Goal: Transaction & Acquisition: Purchase product/service

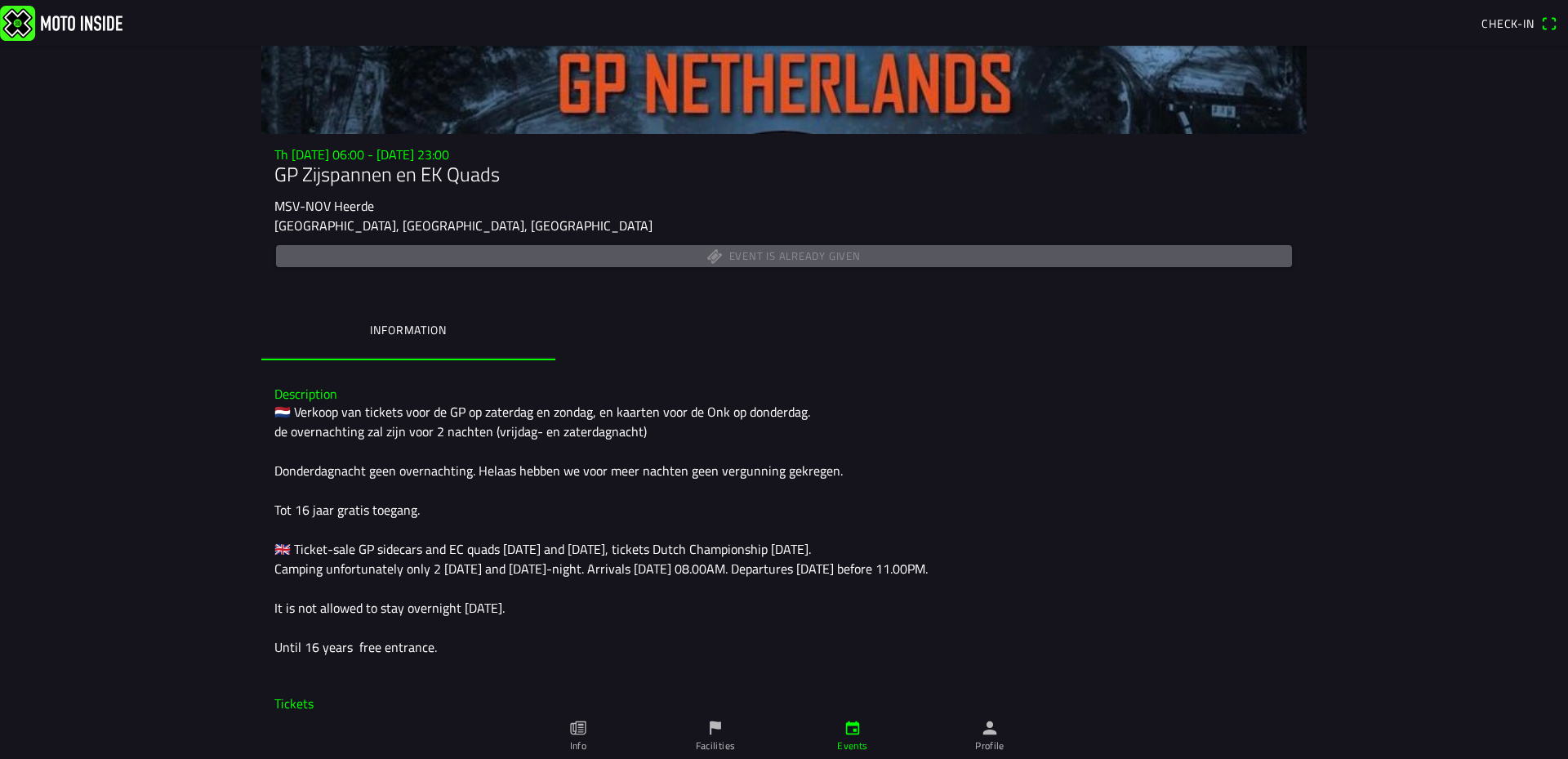
scroll to position [164, 0]
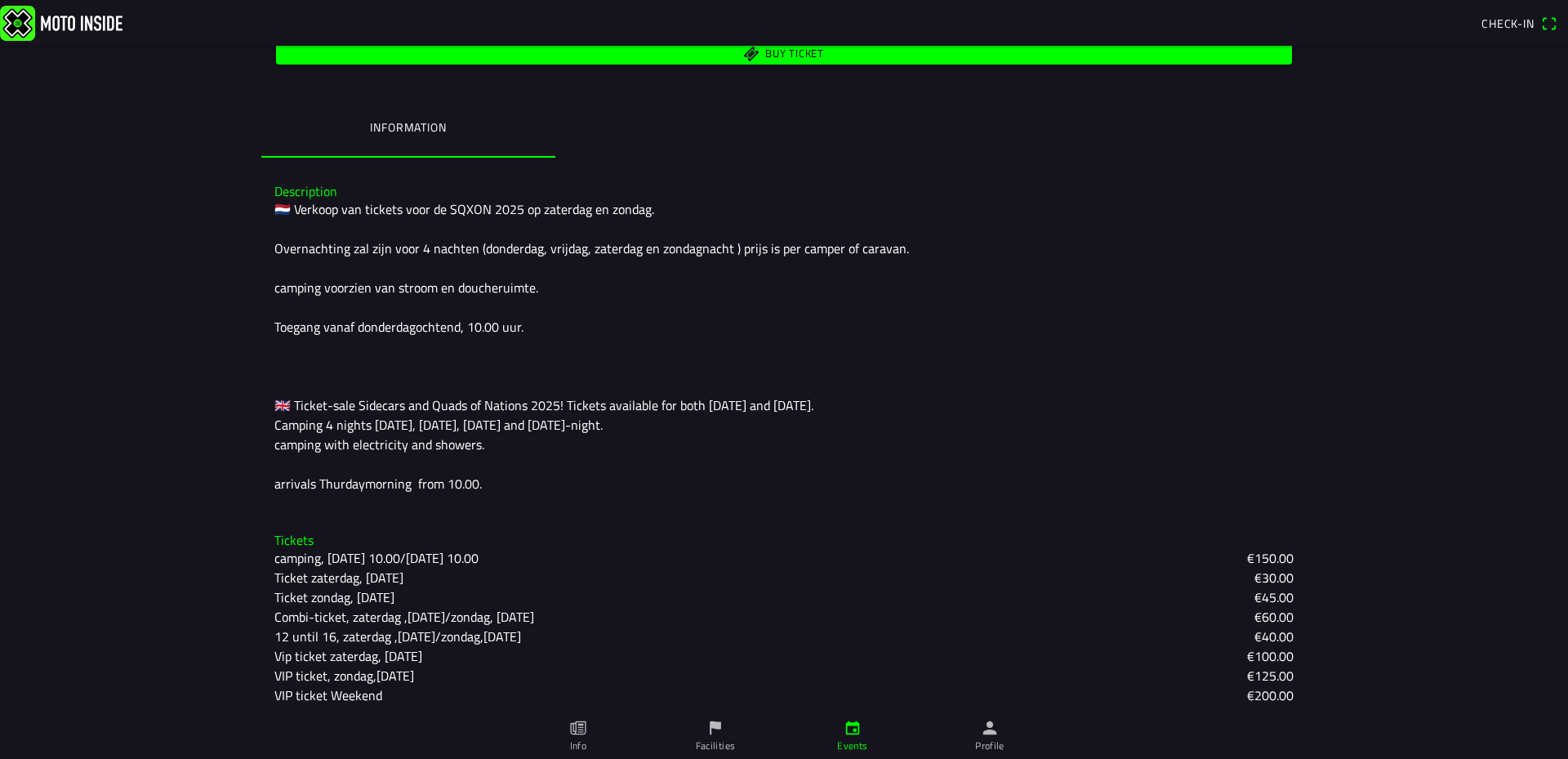
scroll to position [346, 0]
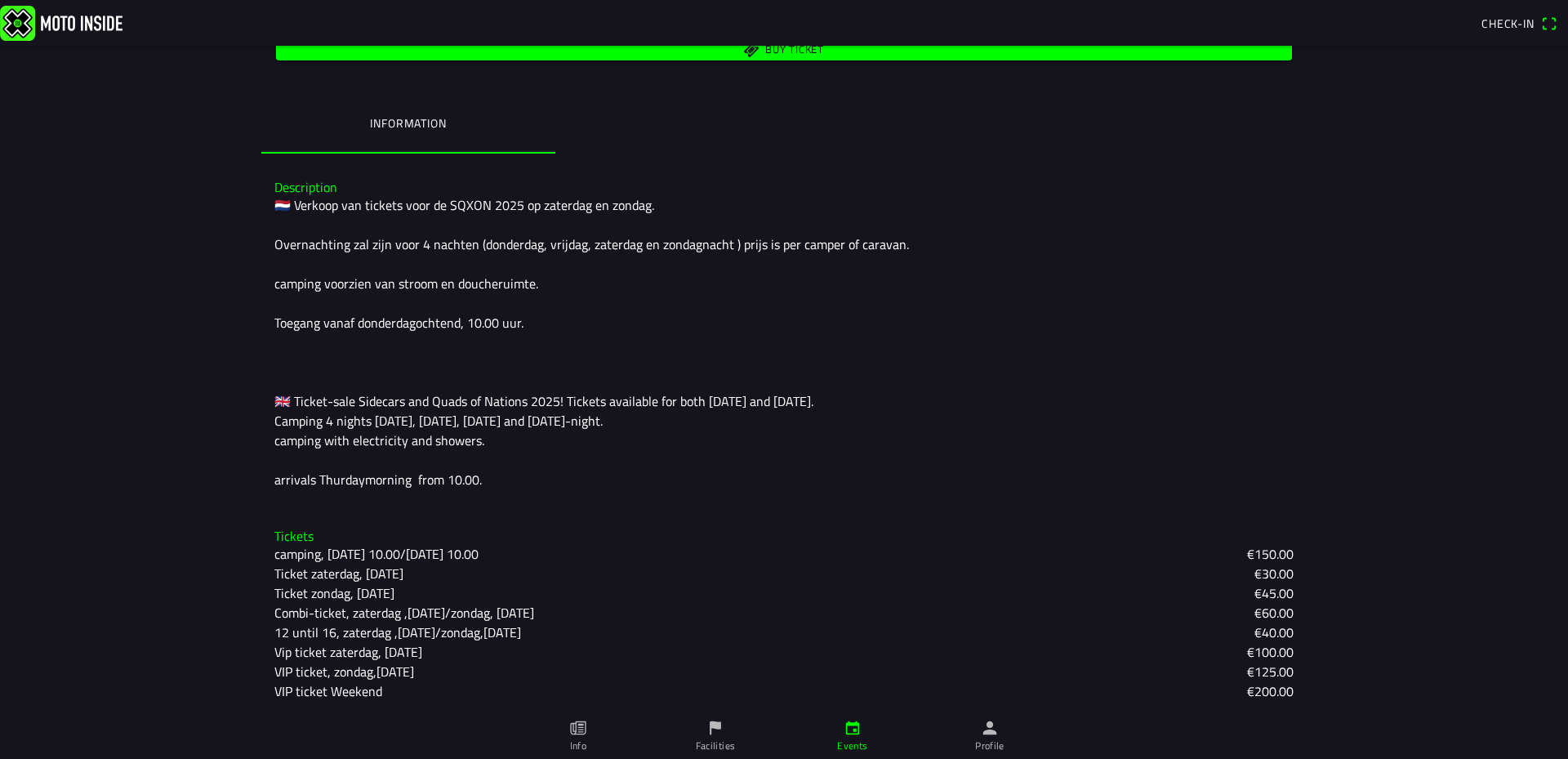
click at [0, 0] on slot "Combi-ticket, zaterdag ,[DATE]/zondag, [DATE]" at bounding box center [0, 0] width 0 height 0
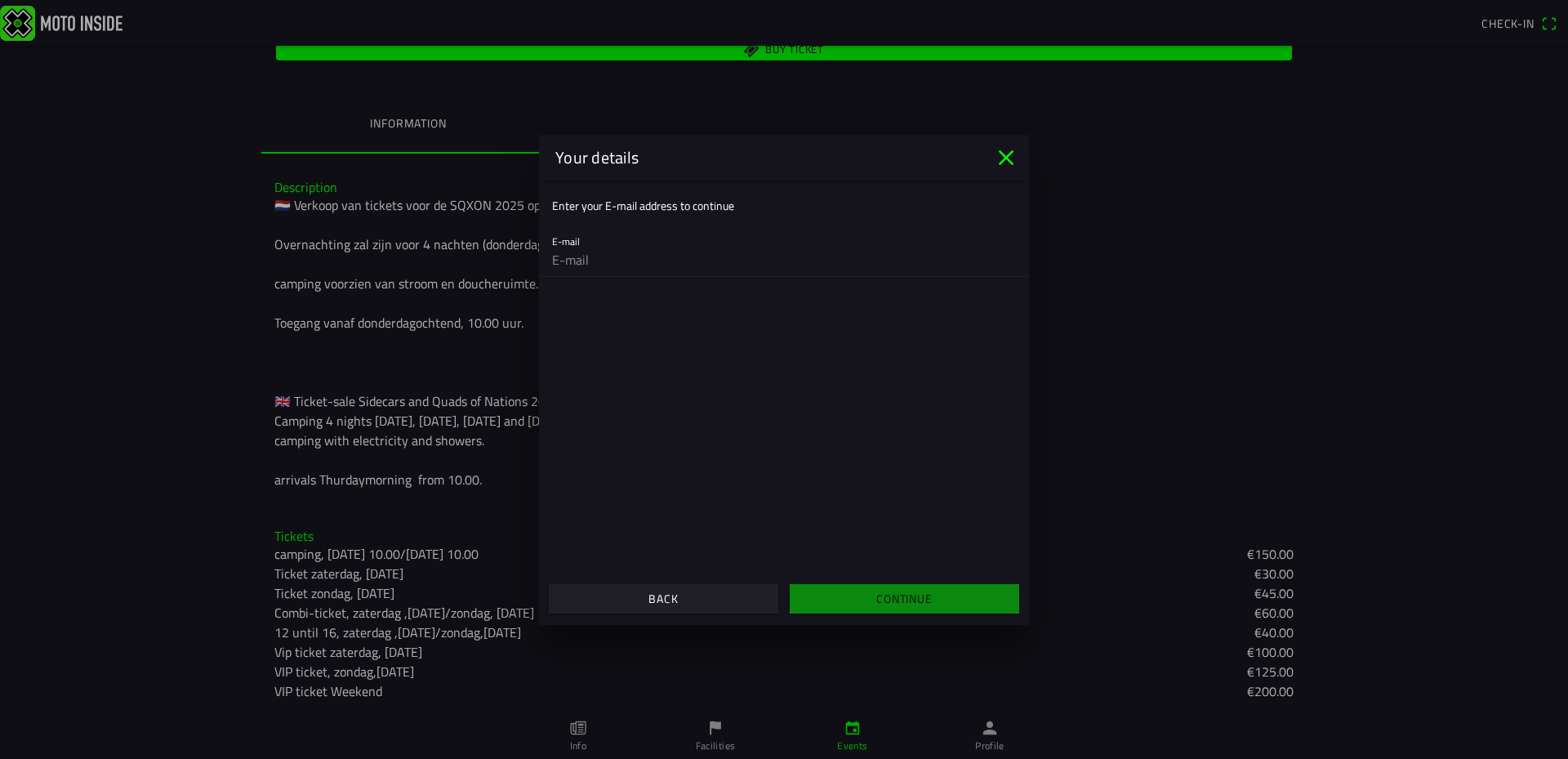
click at [1004, 153] on icon "close" at bounding box center [1006, 157] width 26 height 26
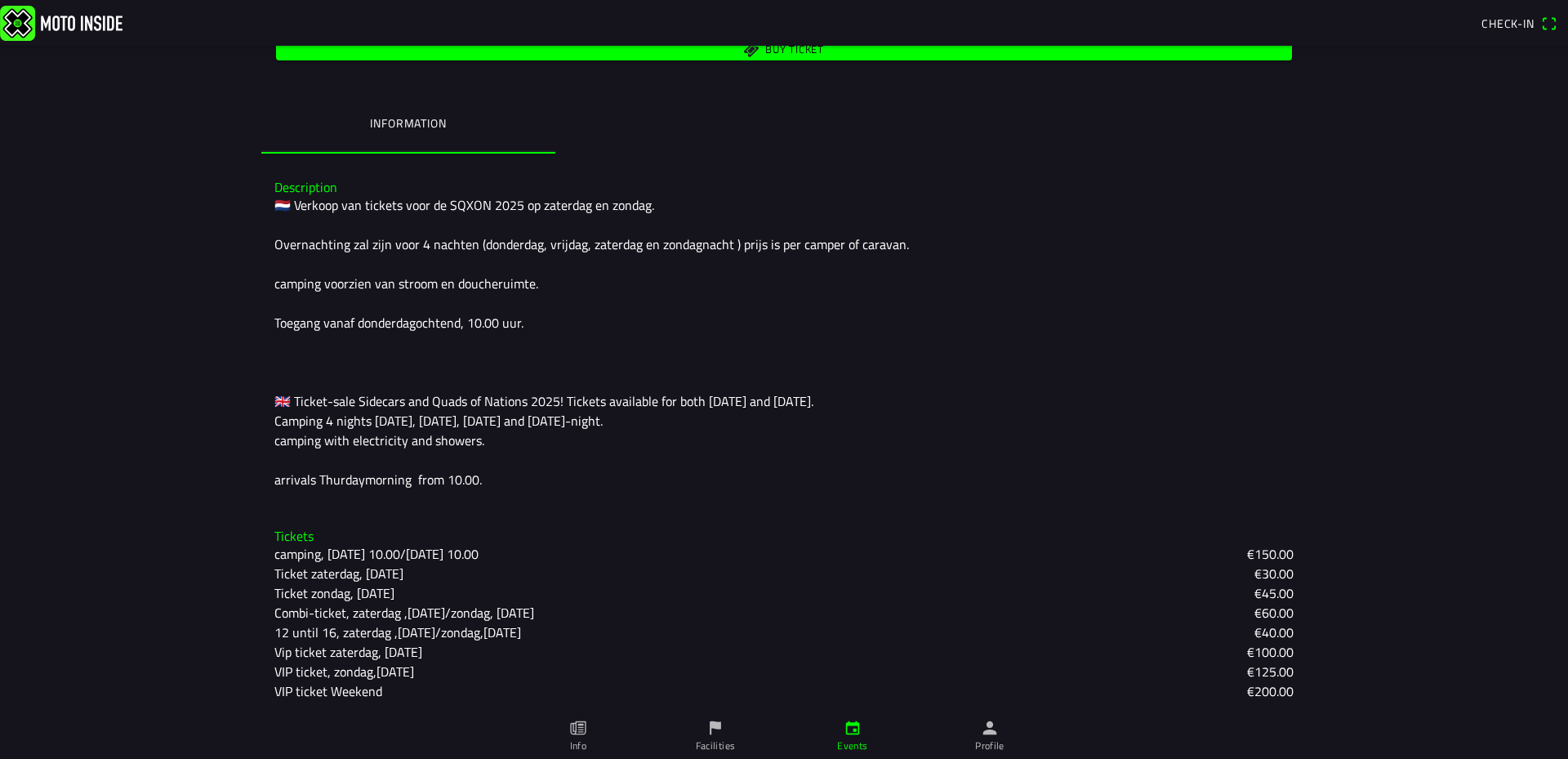
click at [0, 0] on slot "Combi-ticket, zaterdag ,[DATE]/zondag, [DATE]" at bounding box center [0, 0] width 0 height 0
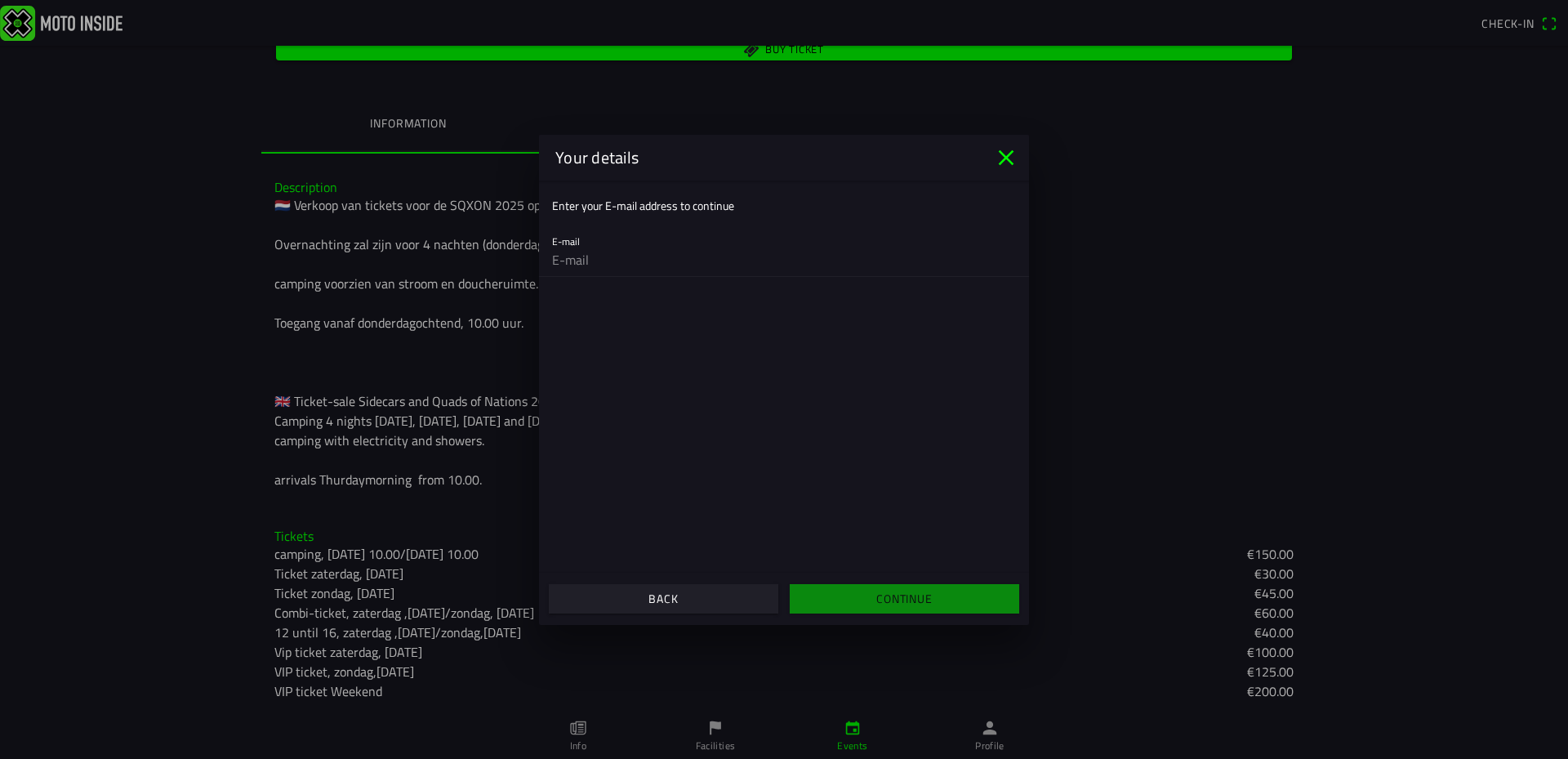
click at [634, 205] on ion-label "Enter your E-mail address to continue" at bounding box center [643, 205] width 182 height 17
click at [630, 242] on div "E-mail" at bounding box center [784, 250] width 463 height 53
click at [620, 257] on input "email" at bounding box center [784, 260] width 463 height 33
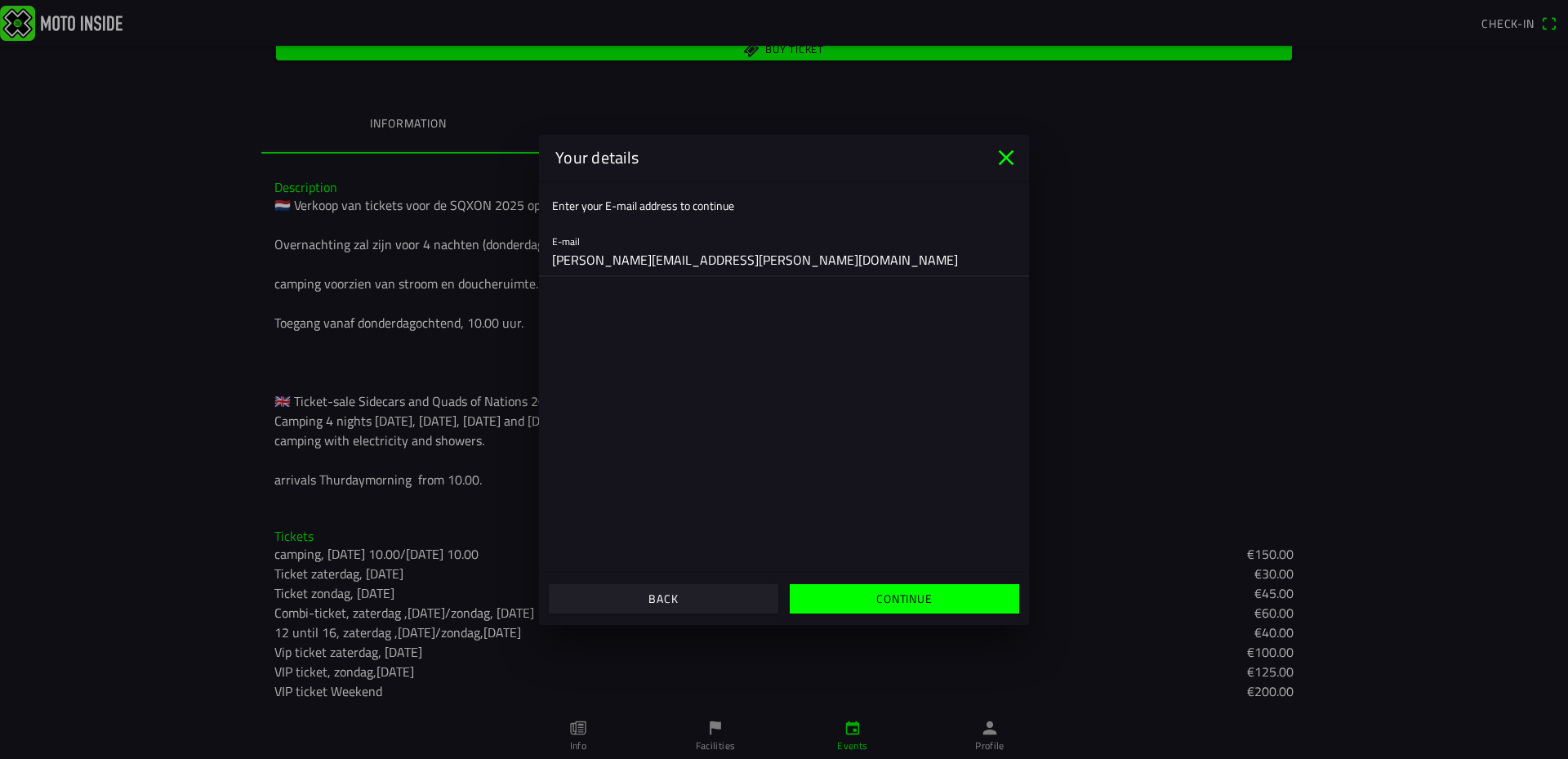
type input "[PERSON_NAME][EMAIL_ADDRESS][PERSON_NAME][DOMAIN_NAME]"
click at [873, 595] on span "Continue" at bounding box center [904, 599] width 204 height 29
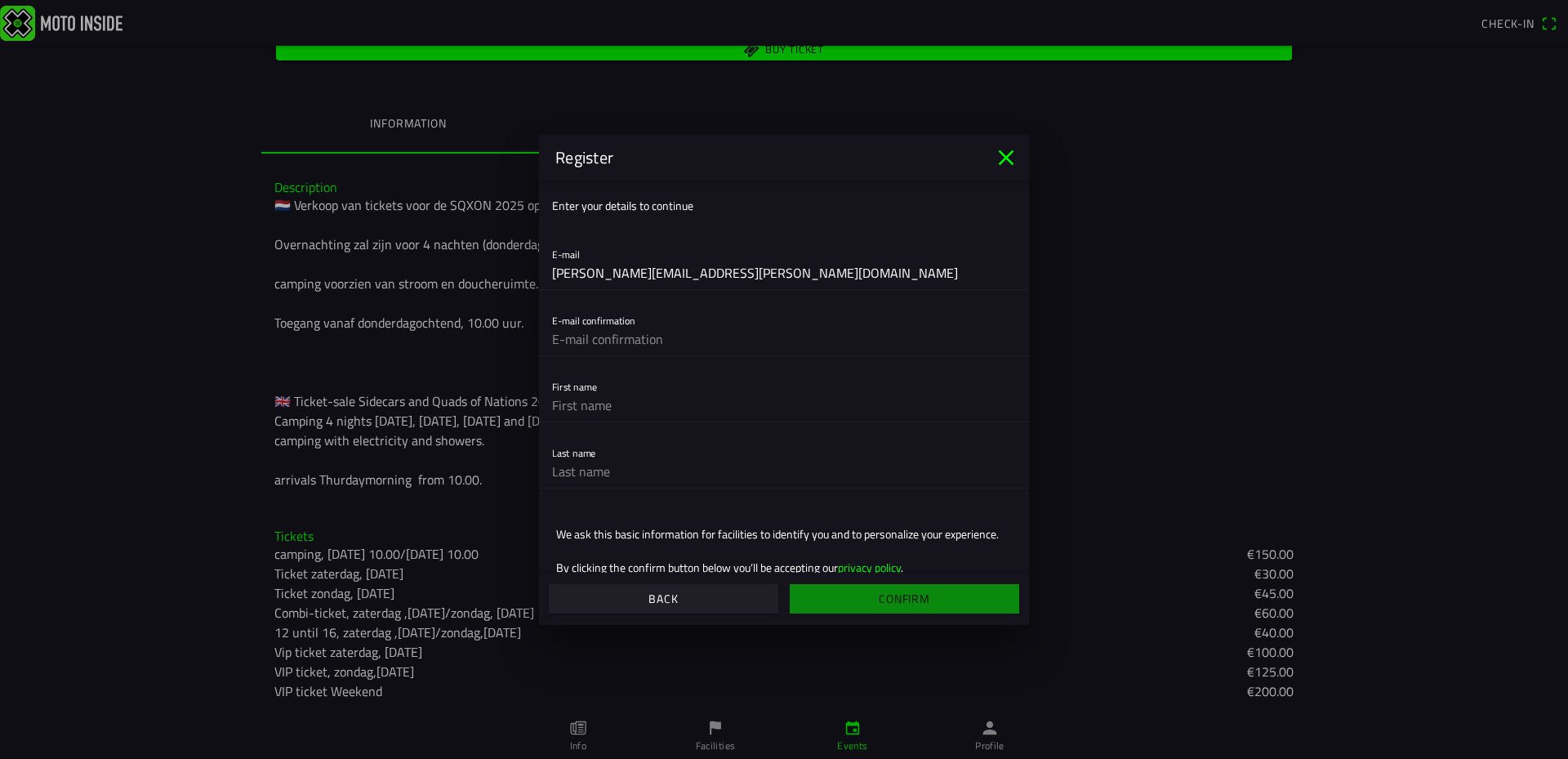
click at [657, 200] on ion-label "Enter your details to continue" at bounding box center [622, 205] width 141 height 17
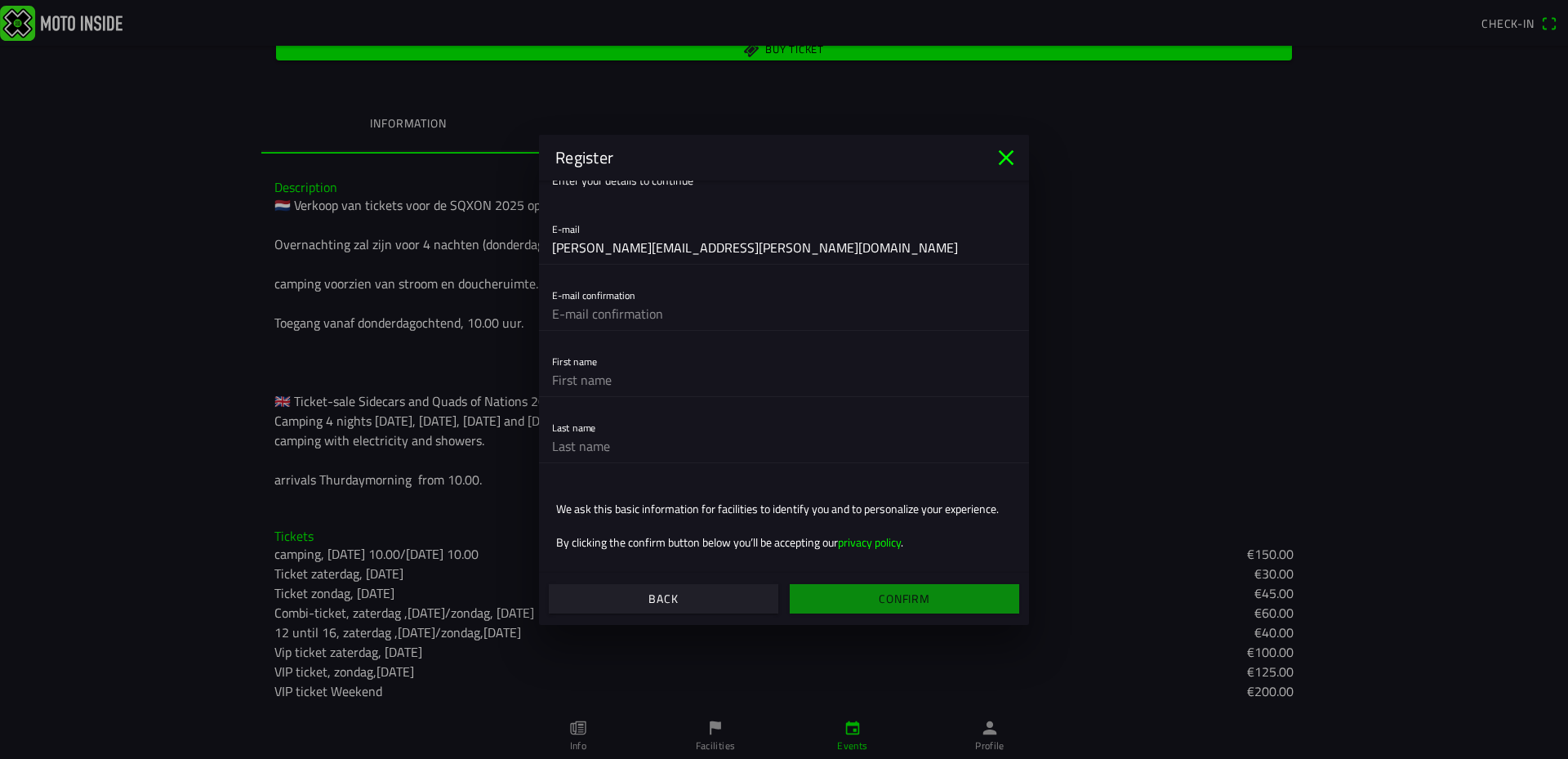
scroll to position [0, 0]
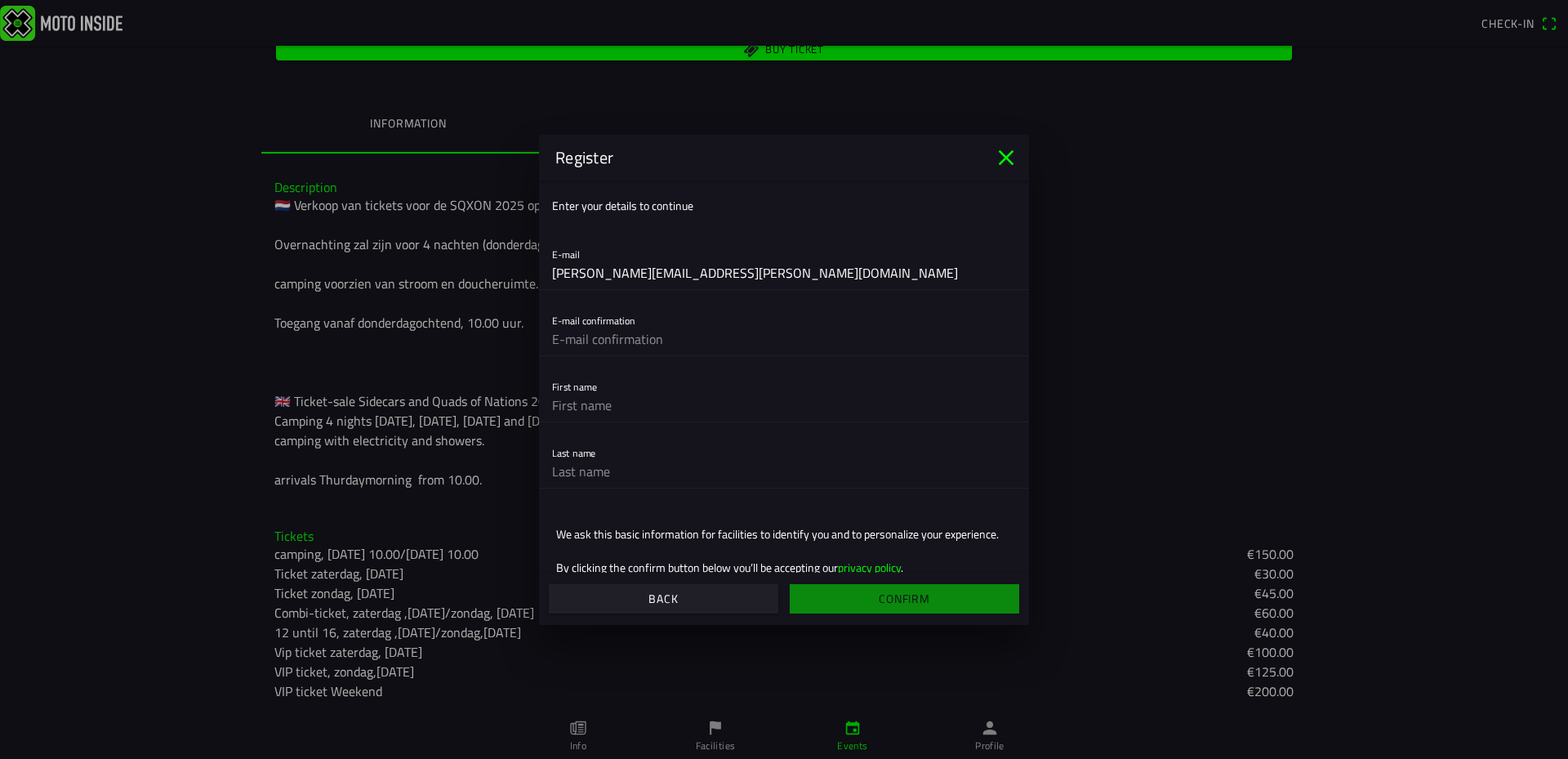
click at [672, 335] on input "text" at bounding box center [784, 339] width 463 height 33
type input "[PERSON_NAME][EMAIL_ADDRESS][PERSON_NAME][DOMAIN_NAME]"
click at [600, 414] on input "text" at bounding box center [784, 405] width 463 height 33
type input "[PERSON_NAME]"
click at [580, 472] on input "text" at bounding box center [784, 472] width 463 height 33
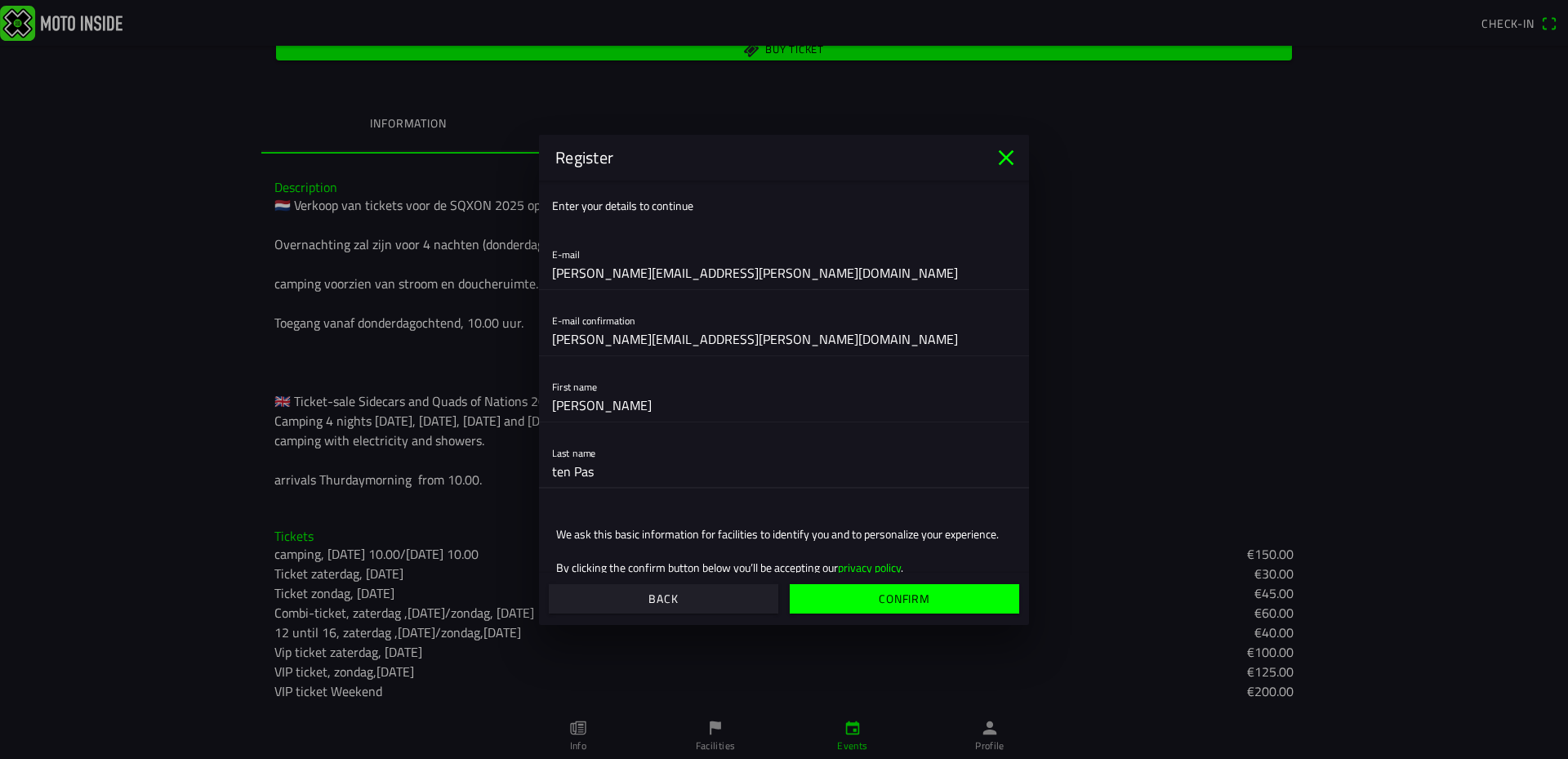
scroll to position [52, 0]
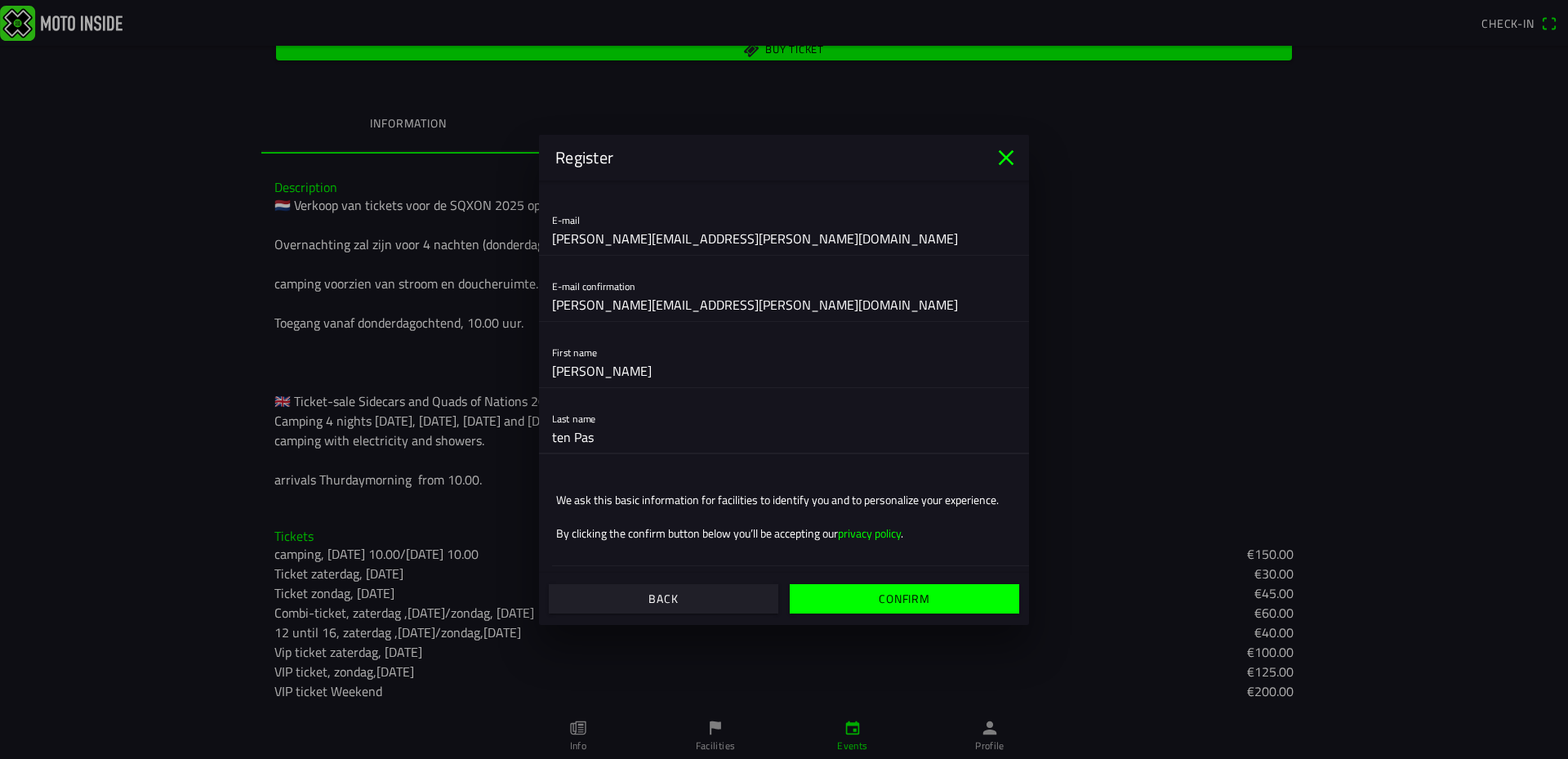
type input "ten Pas"
click at [873, 598] on span "Confirm" at bounding box center [904, 599] width 204 height 29
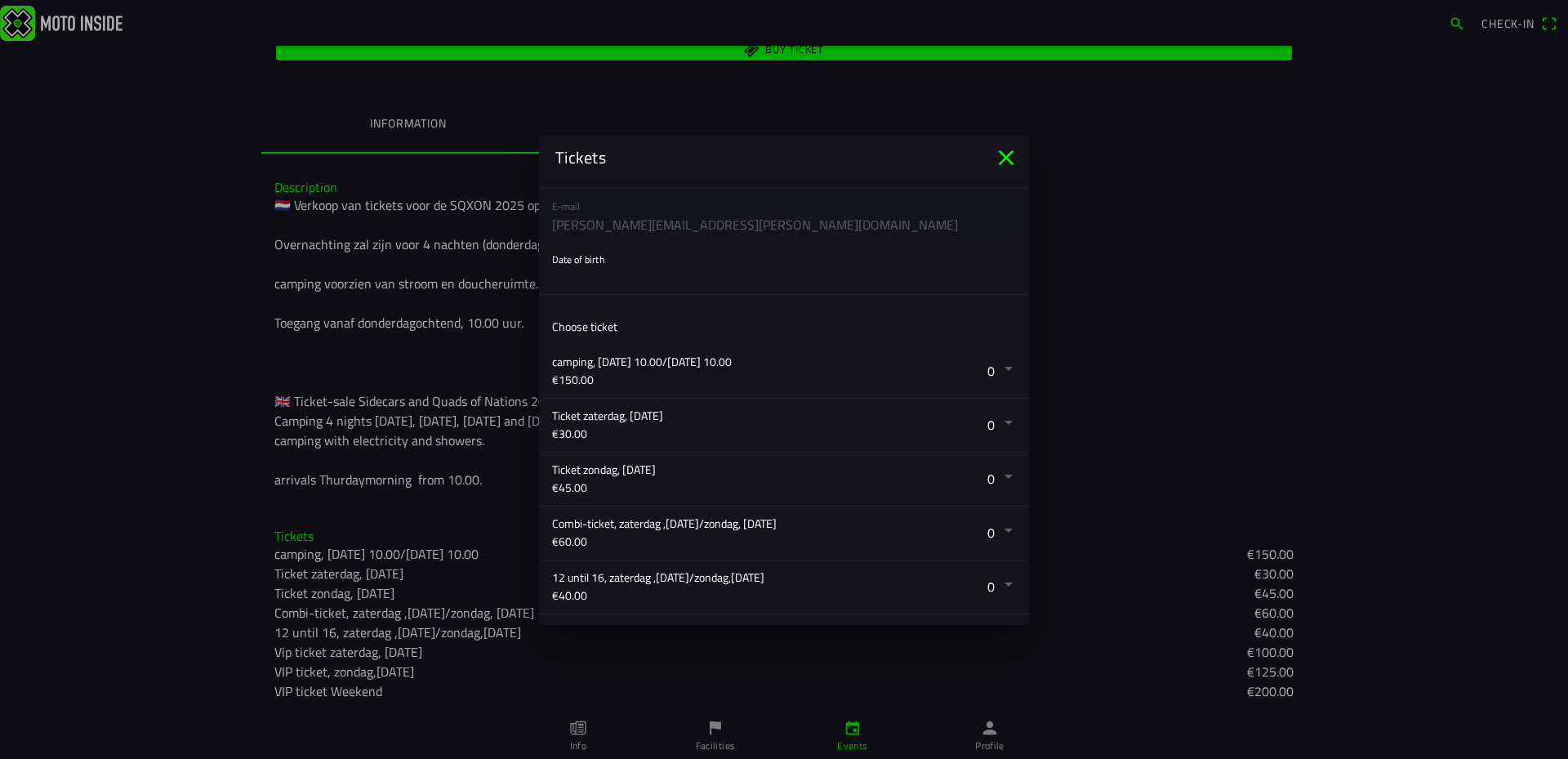
scroll to position [0, 0]
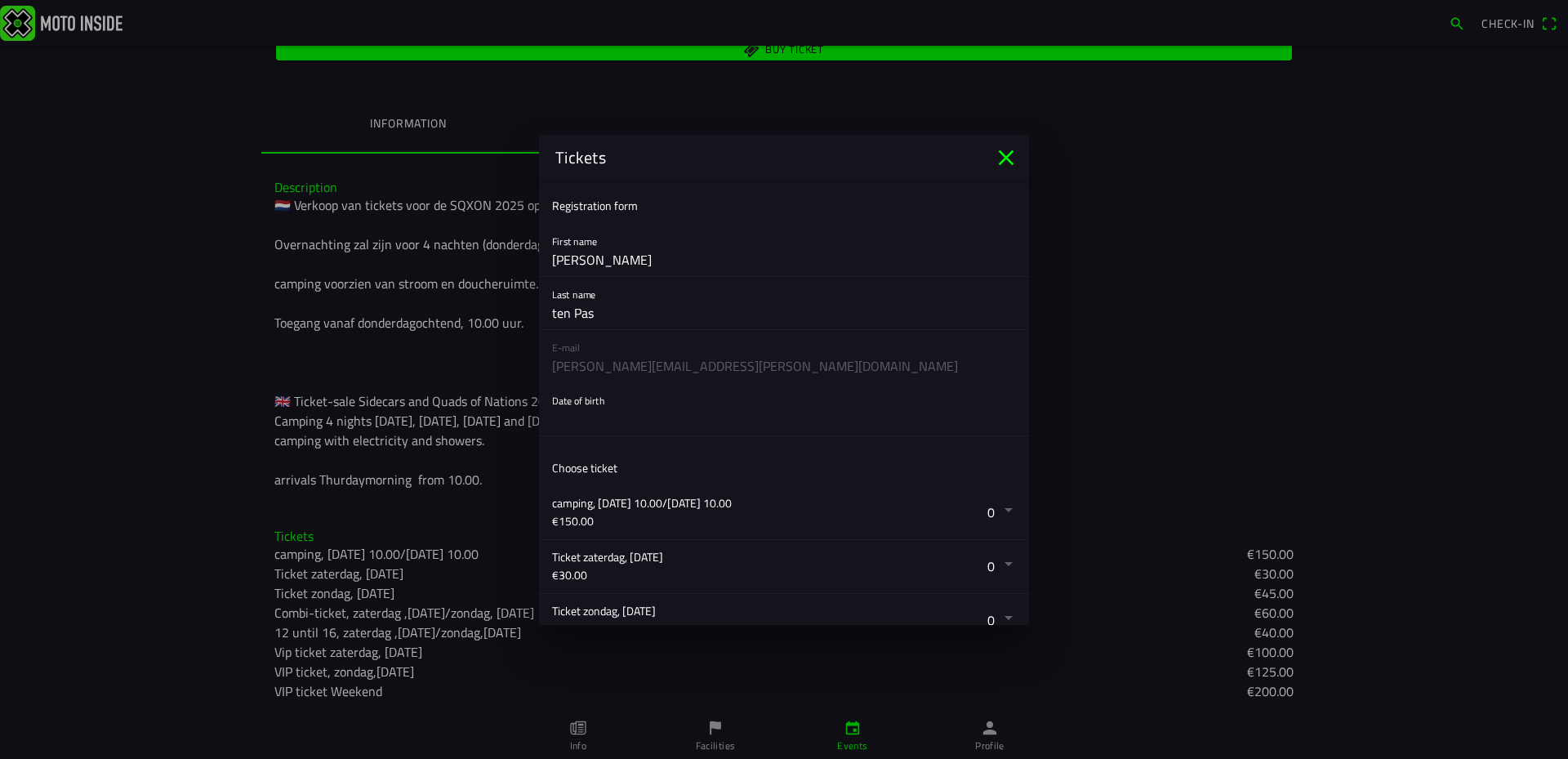
click at [693, 407] on button "button" at bounding box center [790, 410] width 477 height 53
click at [596, 437] on ion-backdrop at bounding box center [784, 379] width 1568 height 759
click at [587, 424] on button "button" at bounding box center [790, 410] width 477 height 53
click at [664, 424] on ion-backdrop at bounding box center [784, 379] width 1568 height 759
click at [664, 424] on button "button" at bounding box center [790, 410] width 477 height 53
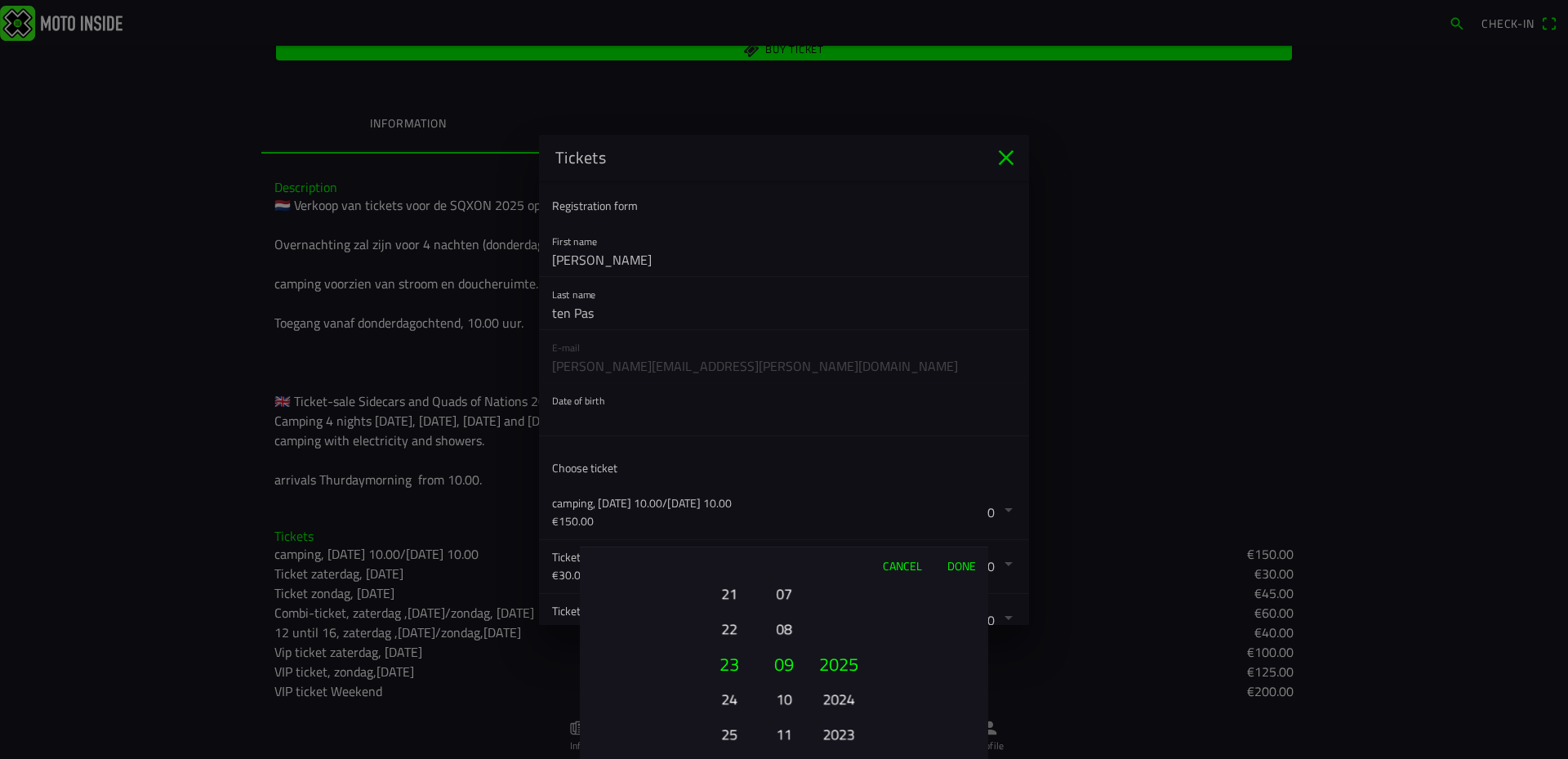
click at [727, 594] on button "21" at bounding box center [728, 593] width 45 height 28
click at [727, 594] on button "19" at bounding box center [728, 593] width 45 height 28
click at [727, 594] on button "17" at bounding box center [728, 593] width 45 height 28
click at [734, 630] on button "16" at bounding box center [728, 629] width 45 height 28
click at [785, 592] on button "07" at bounding box center [783, 593] width 23 height 28
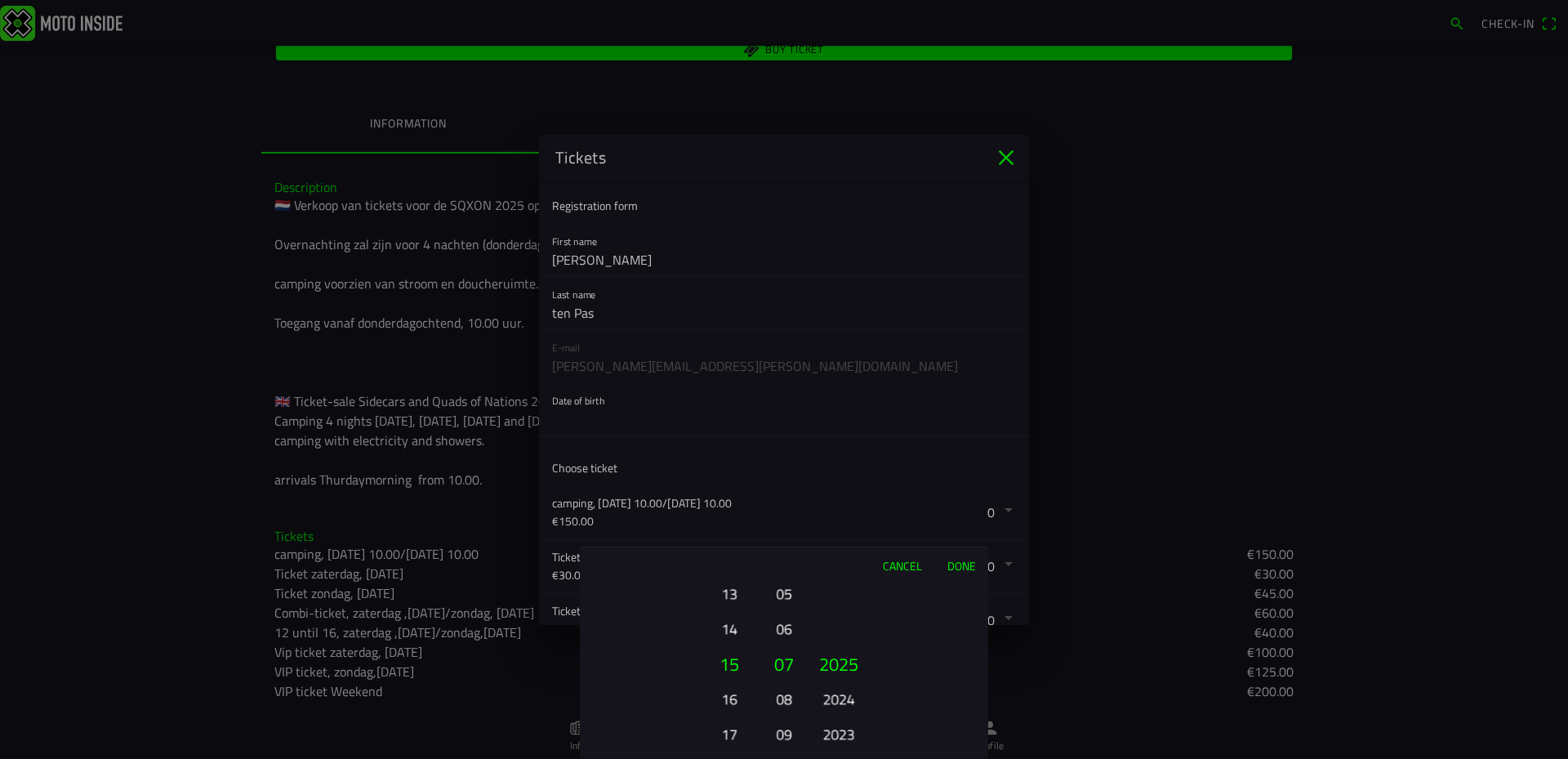
click at [779, 630] on button "06" at bounding box center [783, 628] width 23 height 28
click at [842, 733] on button "2023" at bounding box center [838, 734] width 45 height 28
click at [842, 733] on button "2021" at bounding box center [838, 734] width 45 height 28
click at [842, 733] on button "2019" at bounding box center [838, 734] width 45 height 28
click at [842, 733] on ion-picker-column "2025 2024 2023 2022 2021 2020 2019 2018 2017 2016 2015 2014 2013 2012 2011 2010…" at bounding box center [896, 671] width 184 height 175
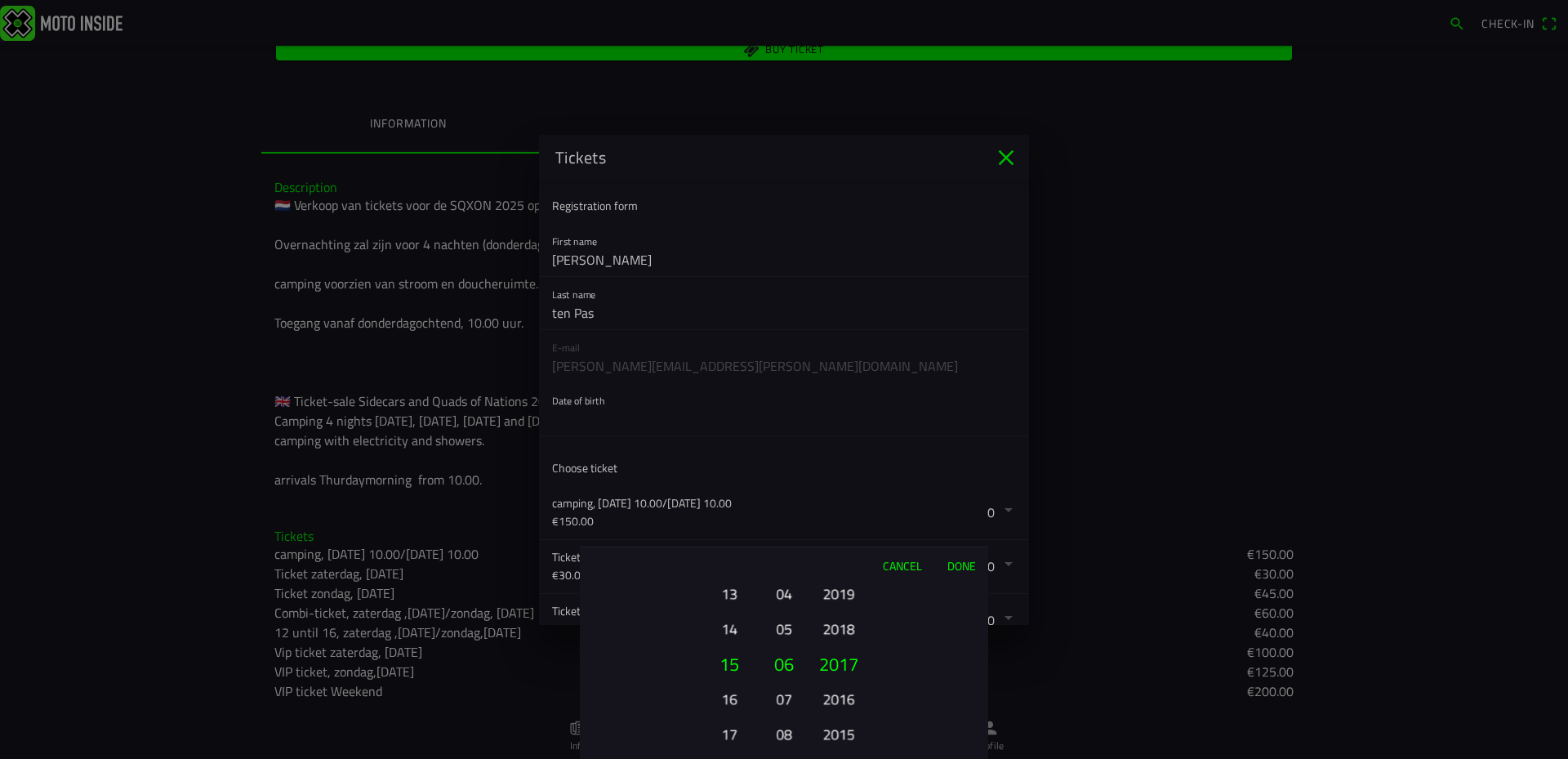
click at [843, 733] on ion-picker-column "2025 2024 2023 2022 2021 2020 2019 2018 2017 2016 2015 2014 2013 2012 2011 2010…" at bounding box center [896, 671] width 184 height 175
click at [843, 733] on button "2013" at bounding box center [838, 734] width 45 height 28
click at [843, 733] on button "2011" at bounding box center [838, 734] width 45 height 28
click at [843, 733] on div "2025 2024 2023 2022 2021 2020 2019 2018 2017 2016 2015 2014 2013 2012 2011 2010…" at bounding box center [838, 734] width 55 height 175
click at [843, 733] on button "2007" at bounding box center [838, 734] width 45 height 28
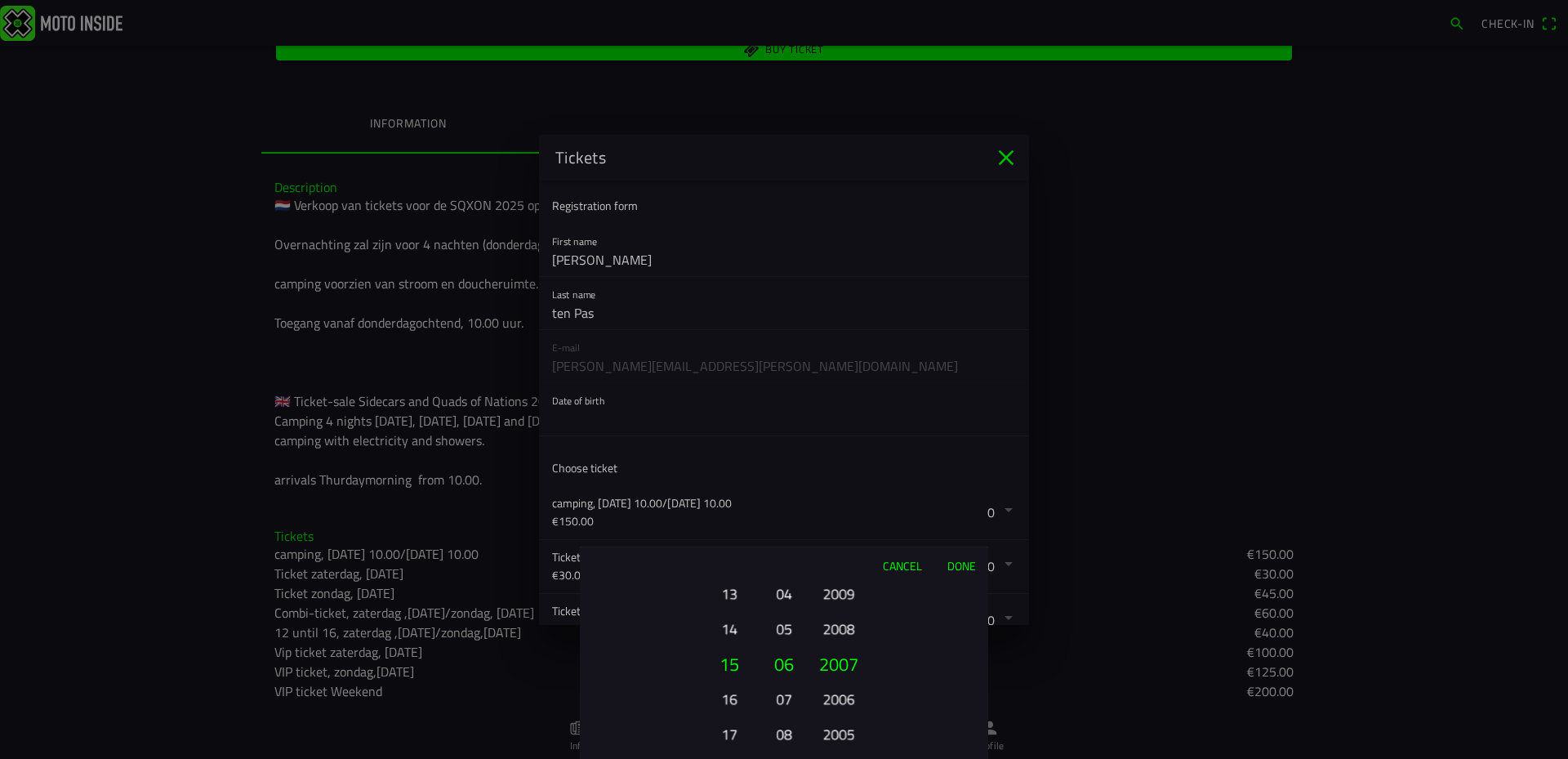
click at [843, 733] on button "2005" at bounding box center [838, 734] width 45 height 28
click at [843, 733] on ion-picker-column "2025 2024 2023 2022 2021 2020 2019 2018 2017 2016 2015 2014 2013 2012 2011 2010…" at bounding box center [896, 671] width 184 height 175
click at [843, 733] on button "2001" at bounding box center [838, 734] width 45 height 28
click at [843, 733] on button "1999" at bounding box center [838, 734] width 45 height 28
click at [843, 733] on button "1997" at bounding box center [838, 734] width 45 height 28
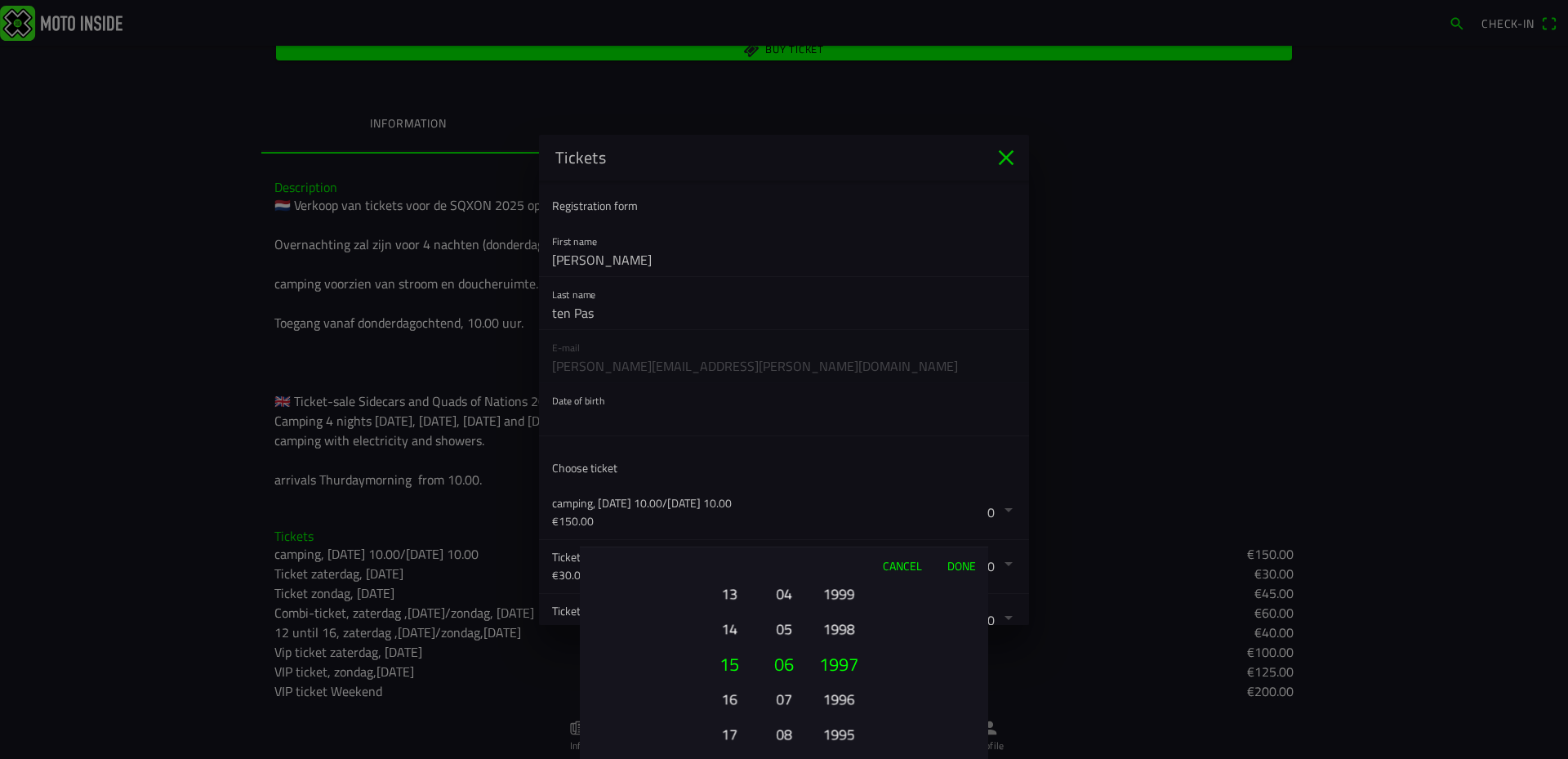
click at [842, 733] on button "1995" at bounding box center [838, 734] width 45 height 28
click at [842, 733] on div "2025 2024 2023 2022 2021 2020 2019 2018 2017 2016 2015 2014 2013 2012 2011 2010…" at bounding box center [838, 734] width 55 height 175
click at [842, 733] on ion-picker-column "2025 2024 2023 2022 2021 2020 2019 2018 2017 2016 2015 2014 2013 2012 2011 2010…" at bounding box center [896, 671] width 184 height 175
click at [843, 733] on button "1987" at bounding box center [838, 734] width 45 height 28
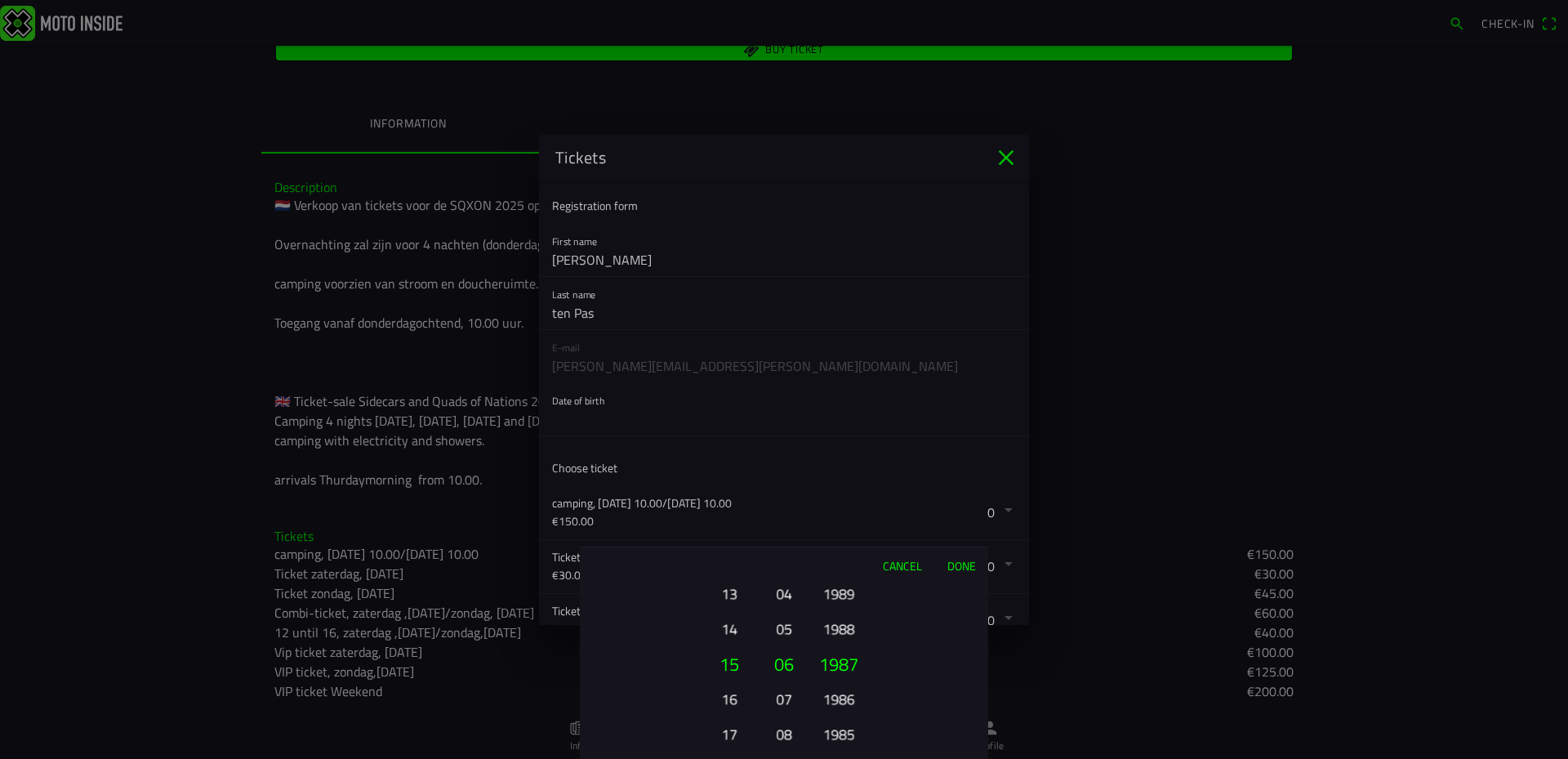
click at [843, 733] on button "1985" at bounding box center [838, 734] width 45 height 28
click at [843, 733] on ion-picker-column "2025 2024 2023 2022 2021 2020 2019 2018 2017 2016 2015 2014 2013 2012 2011 2010…" at bounding box center [896, 671] width 184 height 175
click at [843, 733] on button "1981" at bounding box center [838, 734] width 45 height 28
click at [843, 733] on button "1979" at bounding box center [838, 734] width 45 height 28
click at [843, 733] on button "1977" at bounding box center [838, 734] width 45 height 28
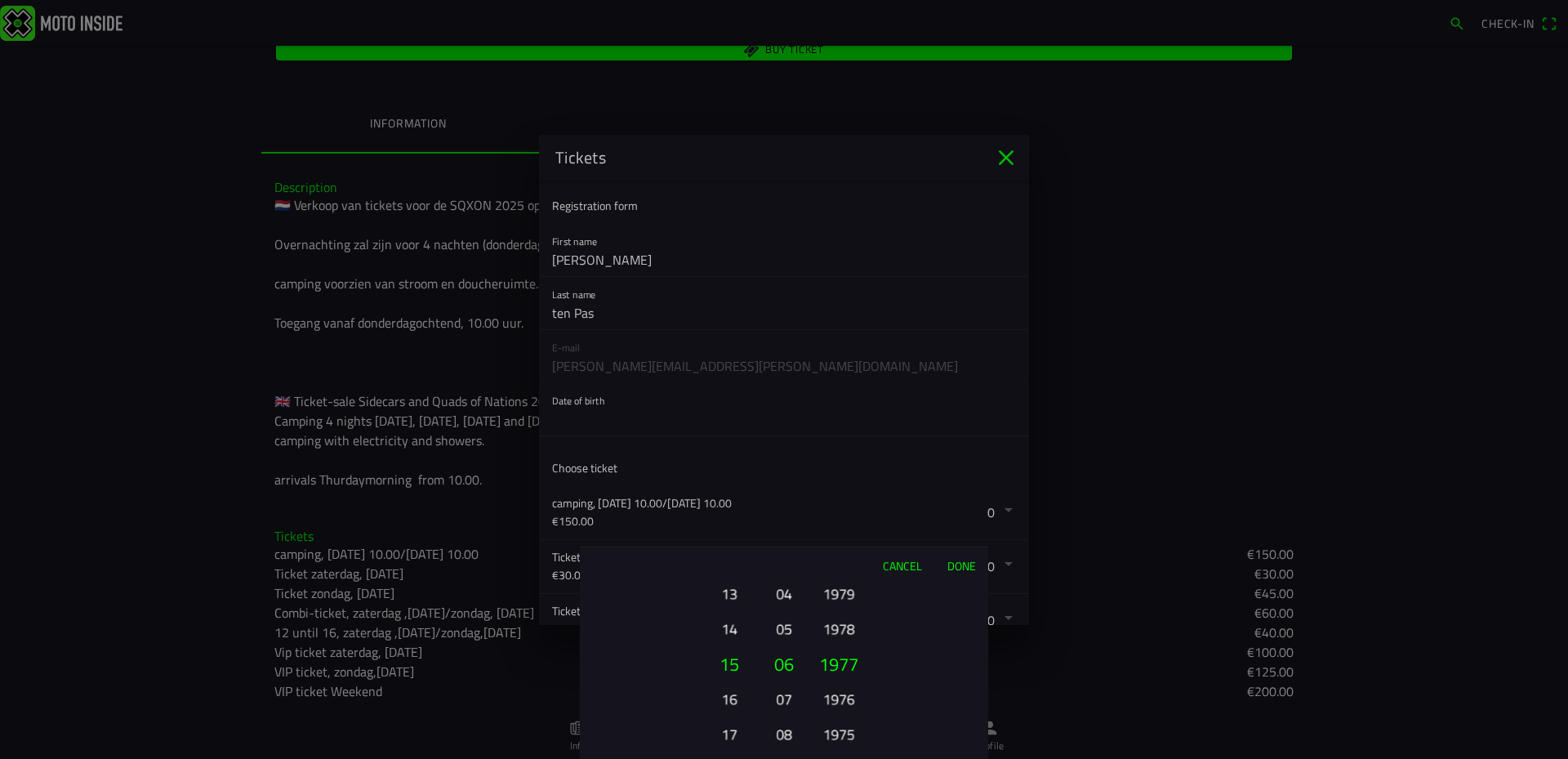
click at [843, 733] on button "1975" at bounding box center [838, 734] width 45 height 28
click at [843, 733] on button "1973" at bounding box center [838, 734] width 45 height 28
click at [844, 733] on button "1971" at bounding box center [838, 734] width 45 height 28
click at [849, 699] on button "1970" at bounding box center [838, 698] width 45 height 28
click at [964, 564] on button "Done" at bounding box center [960, 565] width 54 height 36
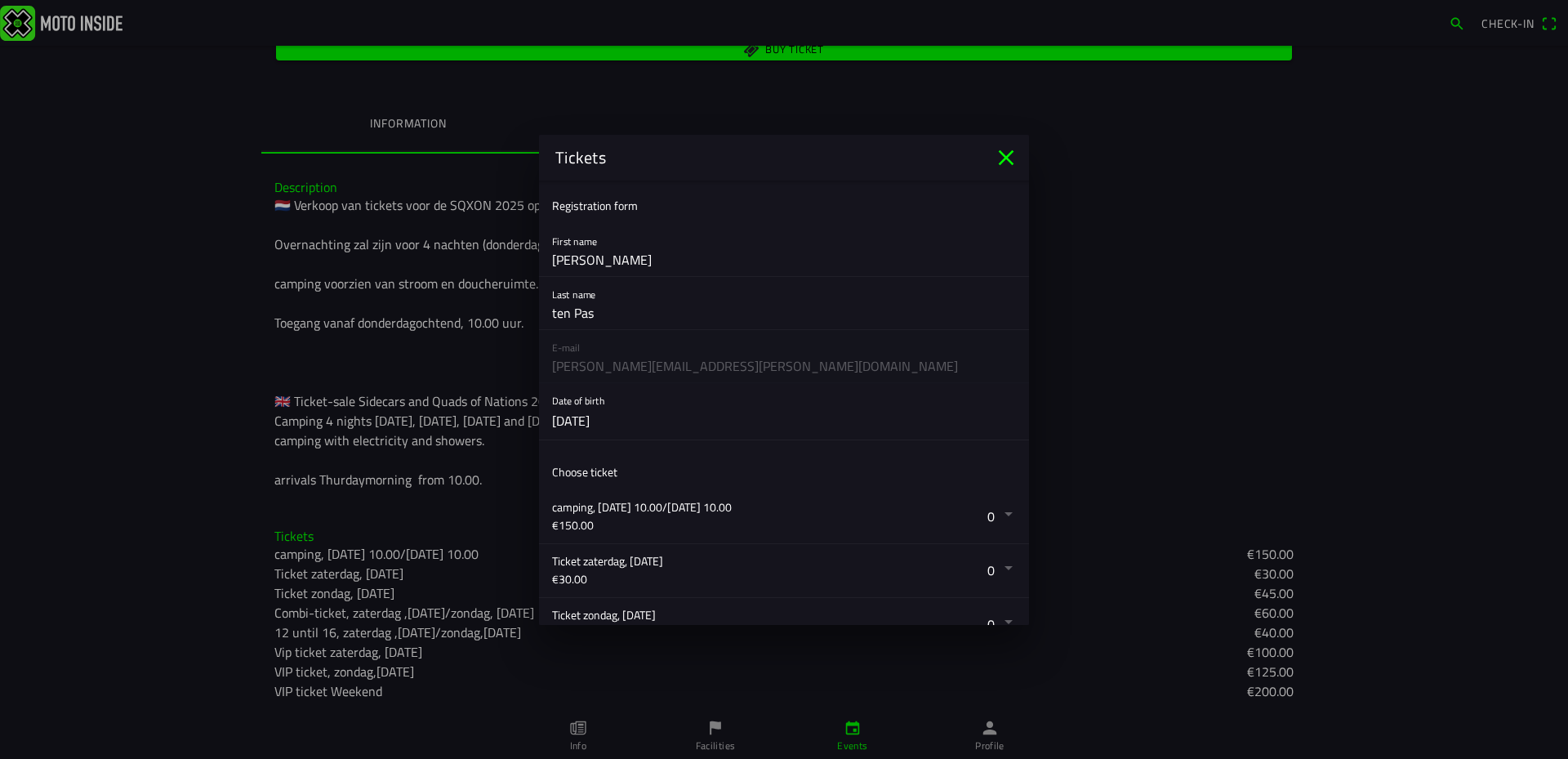
click at [563, 422] on button "button" at bounding box center [790, 412] width 477 height 56
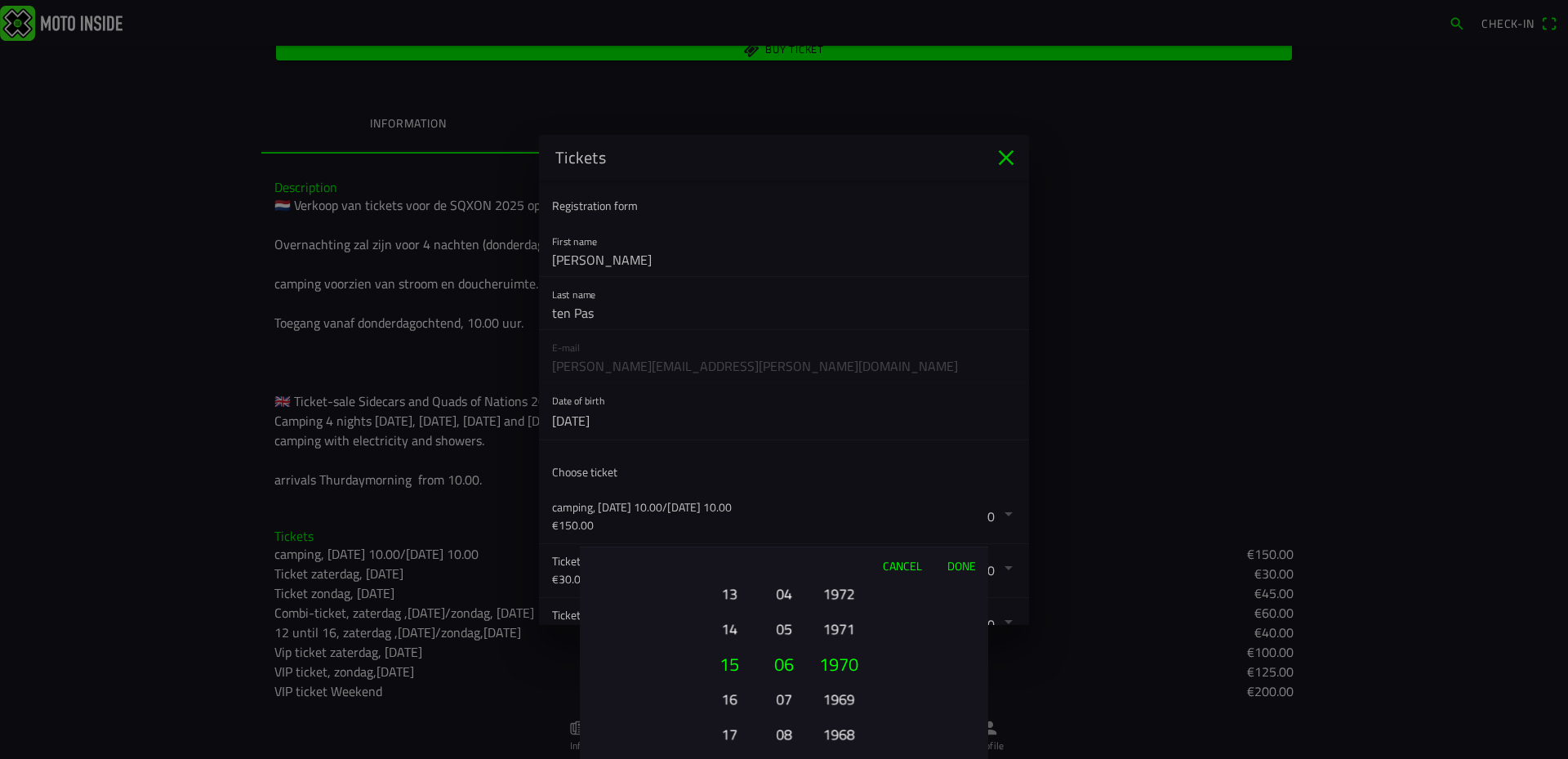
click at [734, 698] on button "16" at bounding box center [728, 698] width 45 height 28
click at [967, 560] on button "Done" at bounding box center [960, 565] width 54 height 36
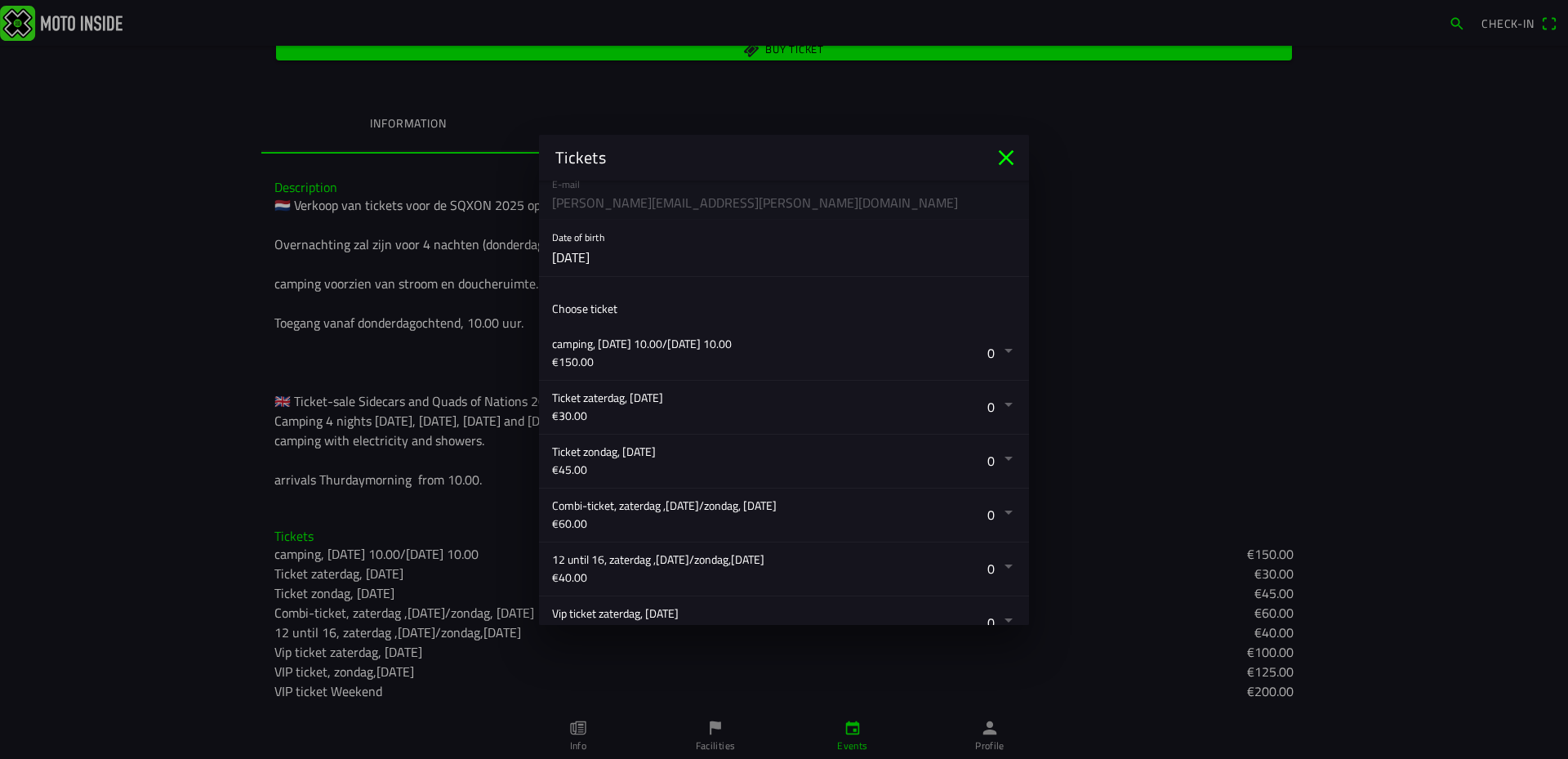
scroll to position [245, 0]
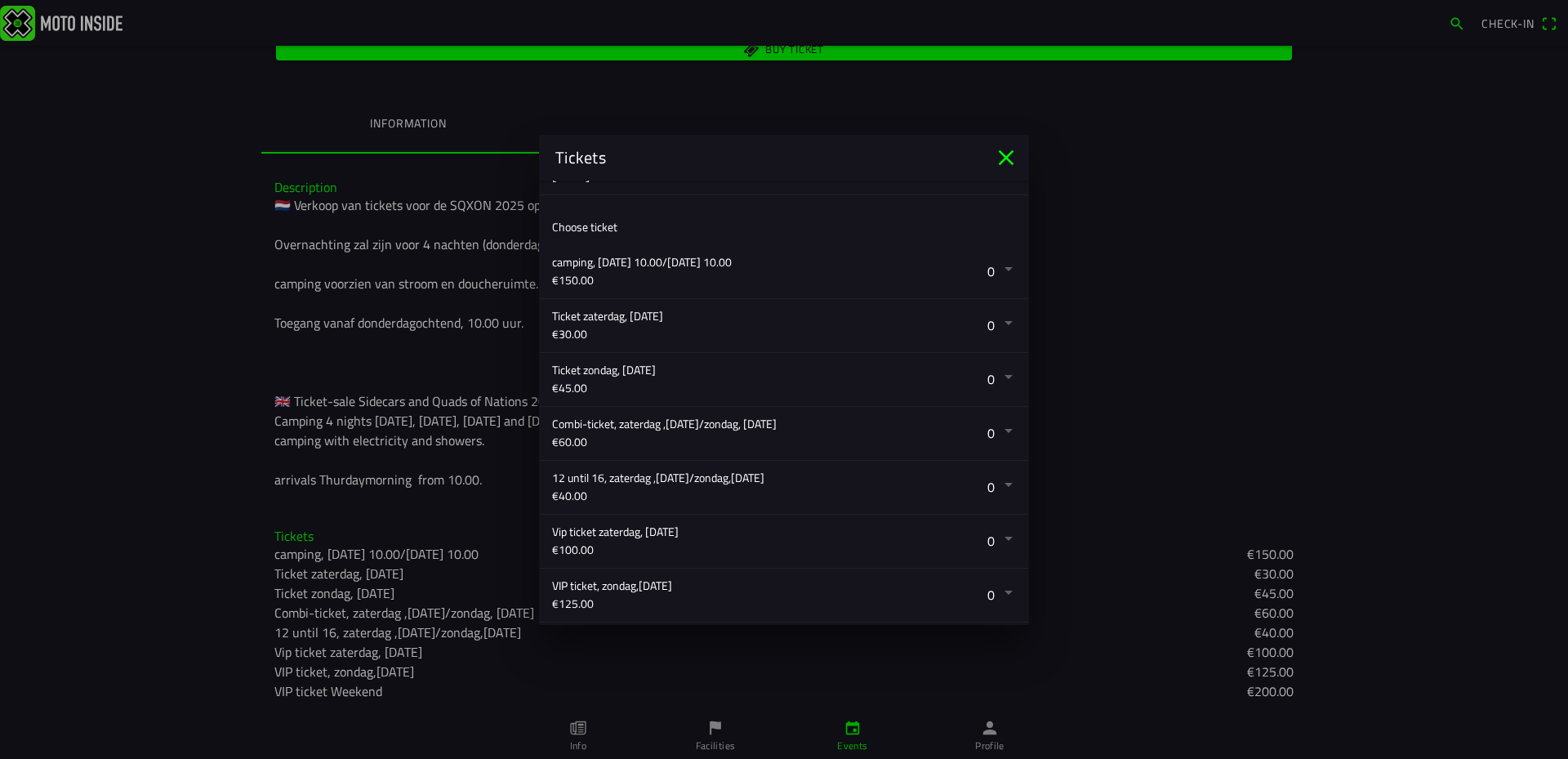
click at [991, 430] on button "button" at bounding box center [790, 434] width 477 height 53
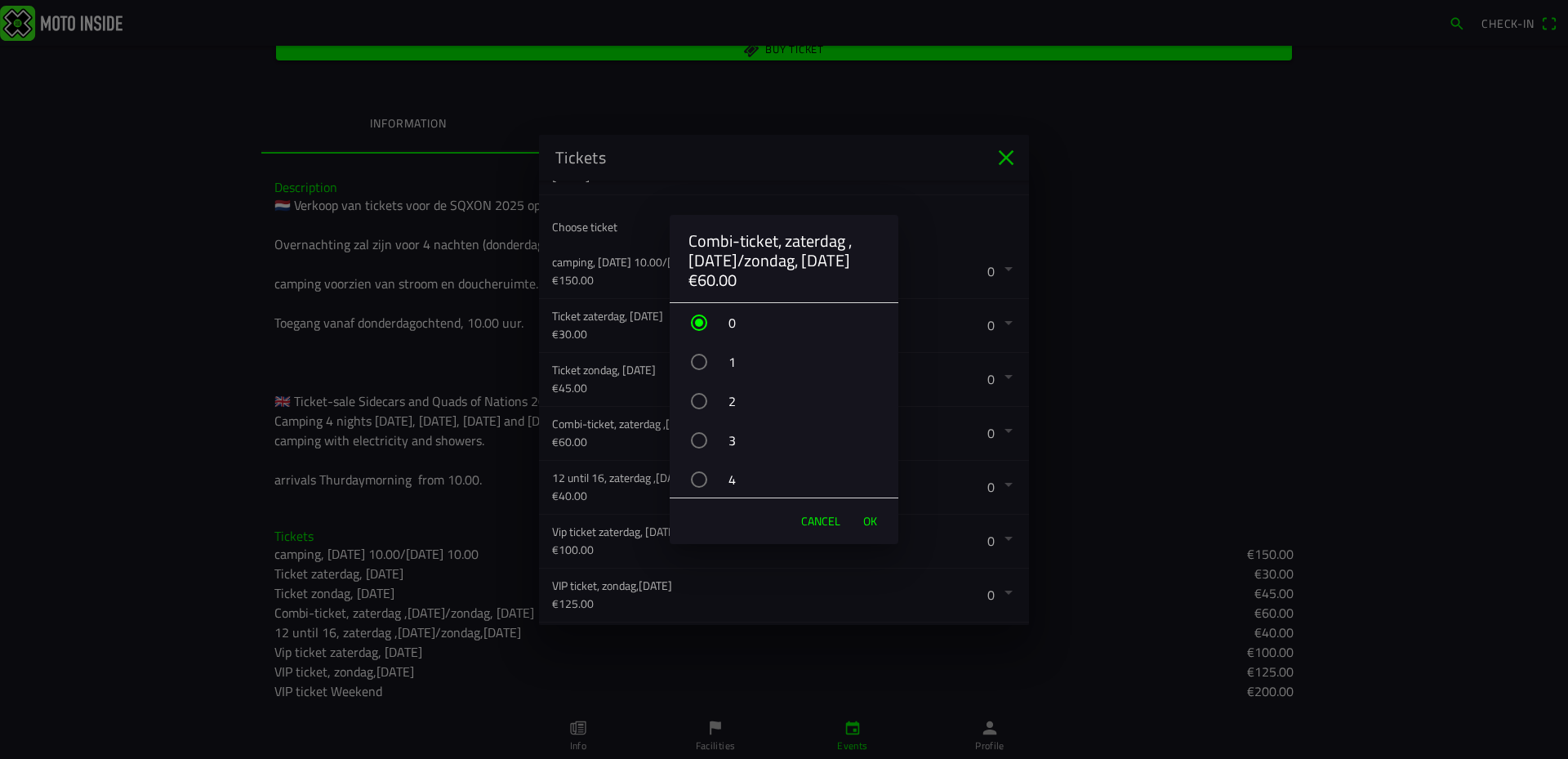
click at [696, 360] on div "button" at bounding box center [699, 362] width 16 height 16
click at [874, 523] on span "OK" at bounding box center [869, 521] width 14 height 16
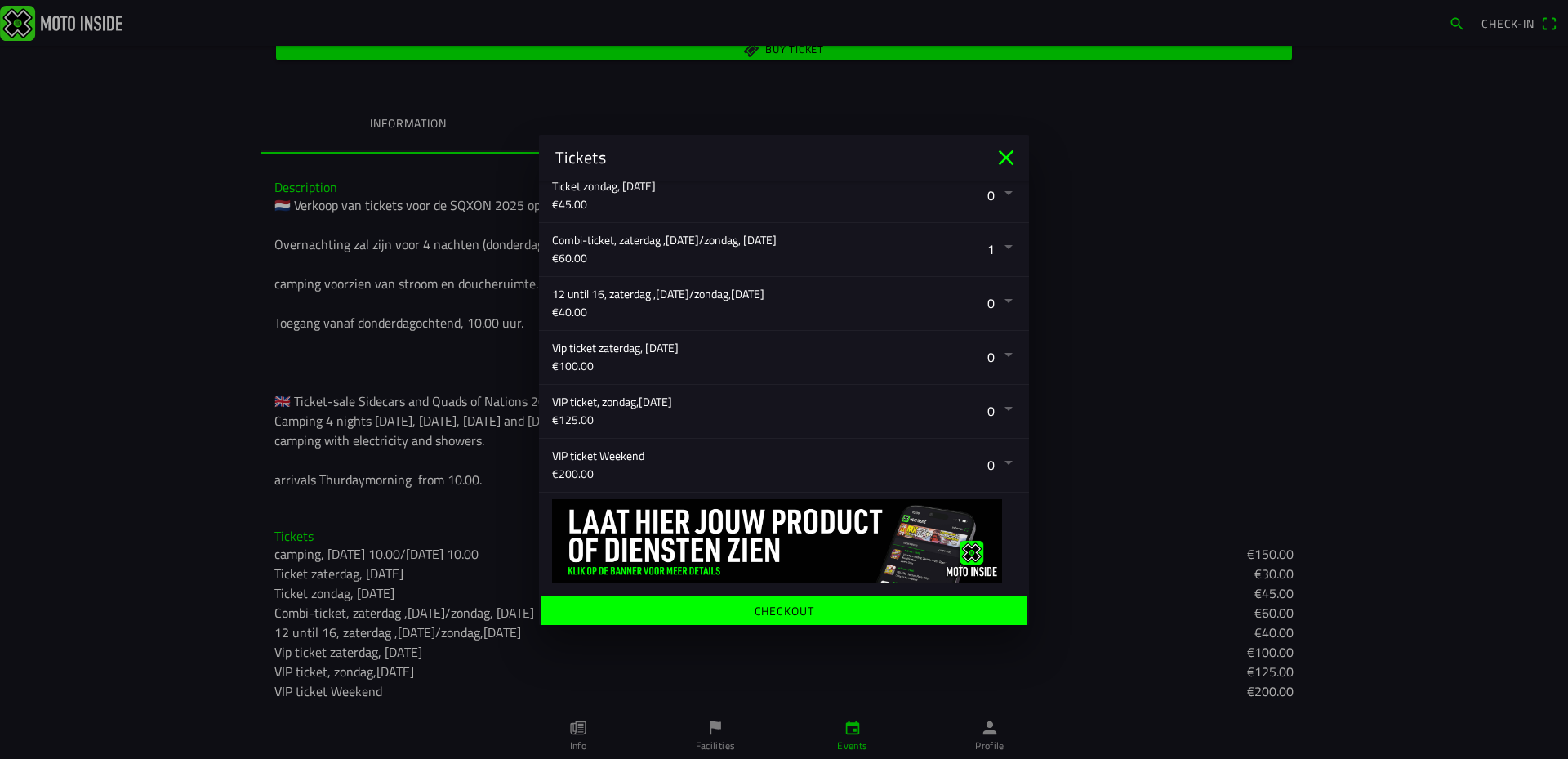
scroll to position [433, 0]
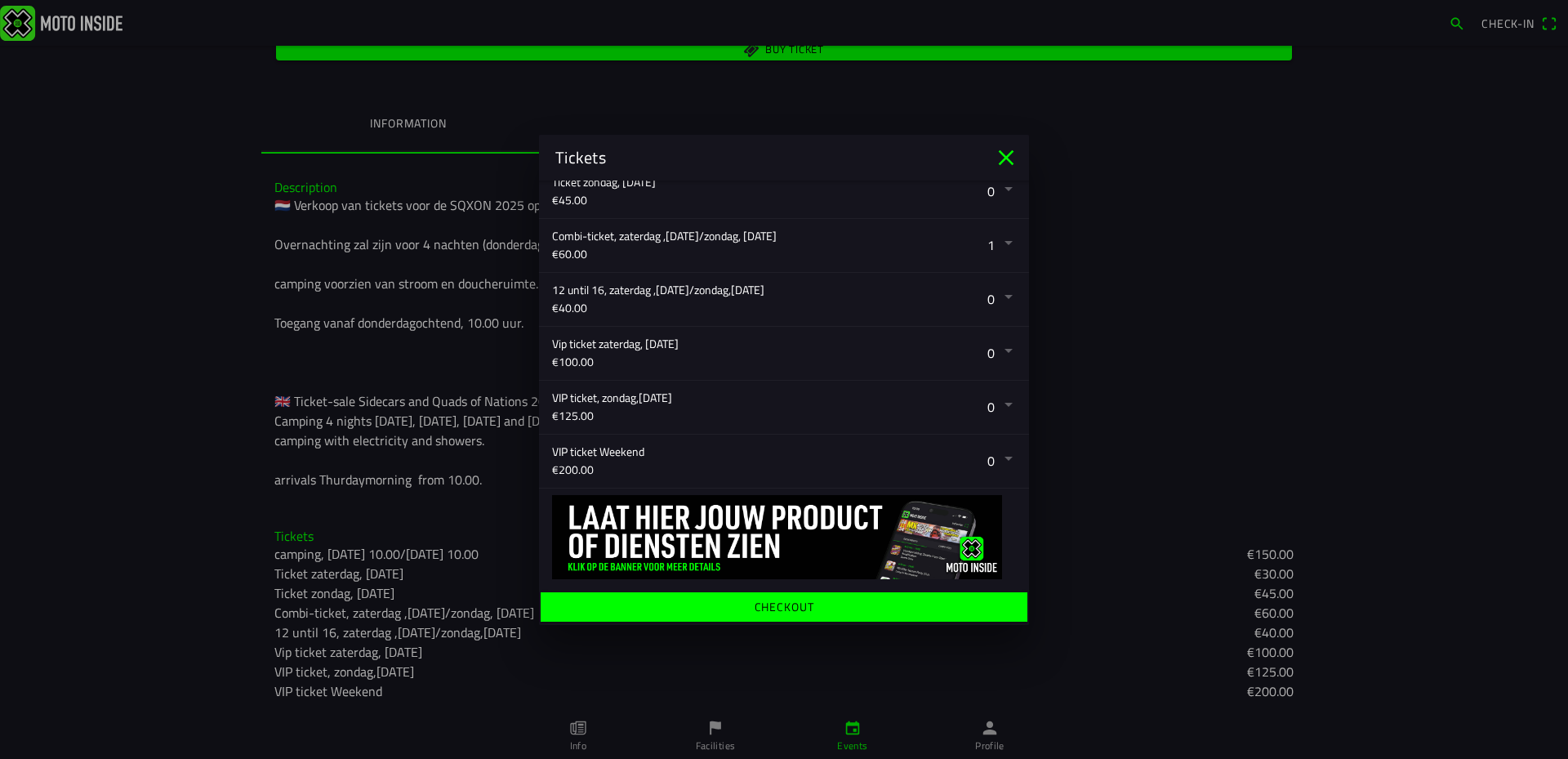
click at [788, 607] on ion-label "Checkout" at bounding box center [784, 606] width 60 height 12
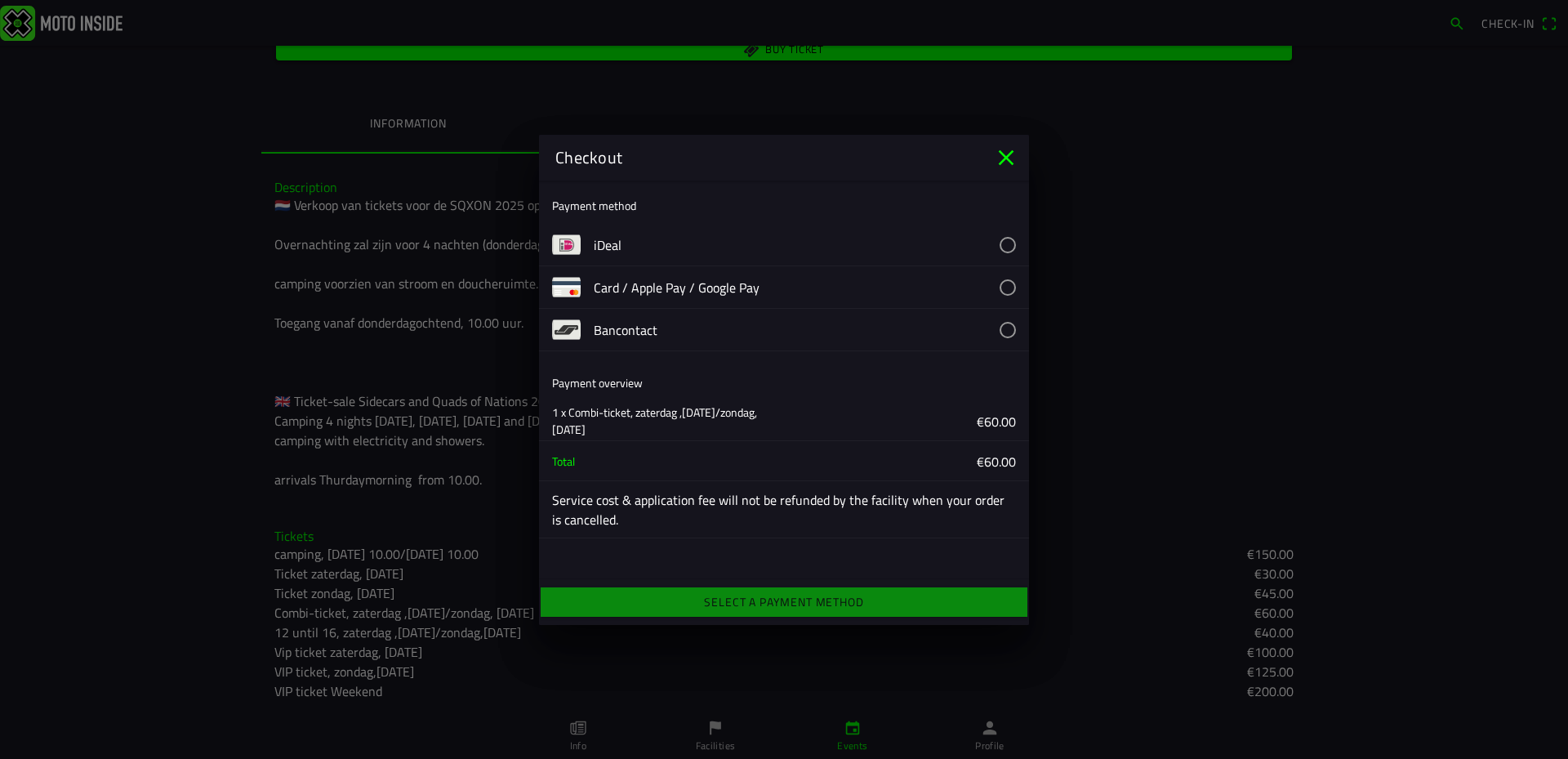
click at [1007, 158] on icon "close" at bounding box center [1006, 156] width 15 height 15
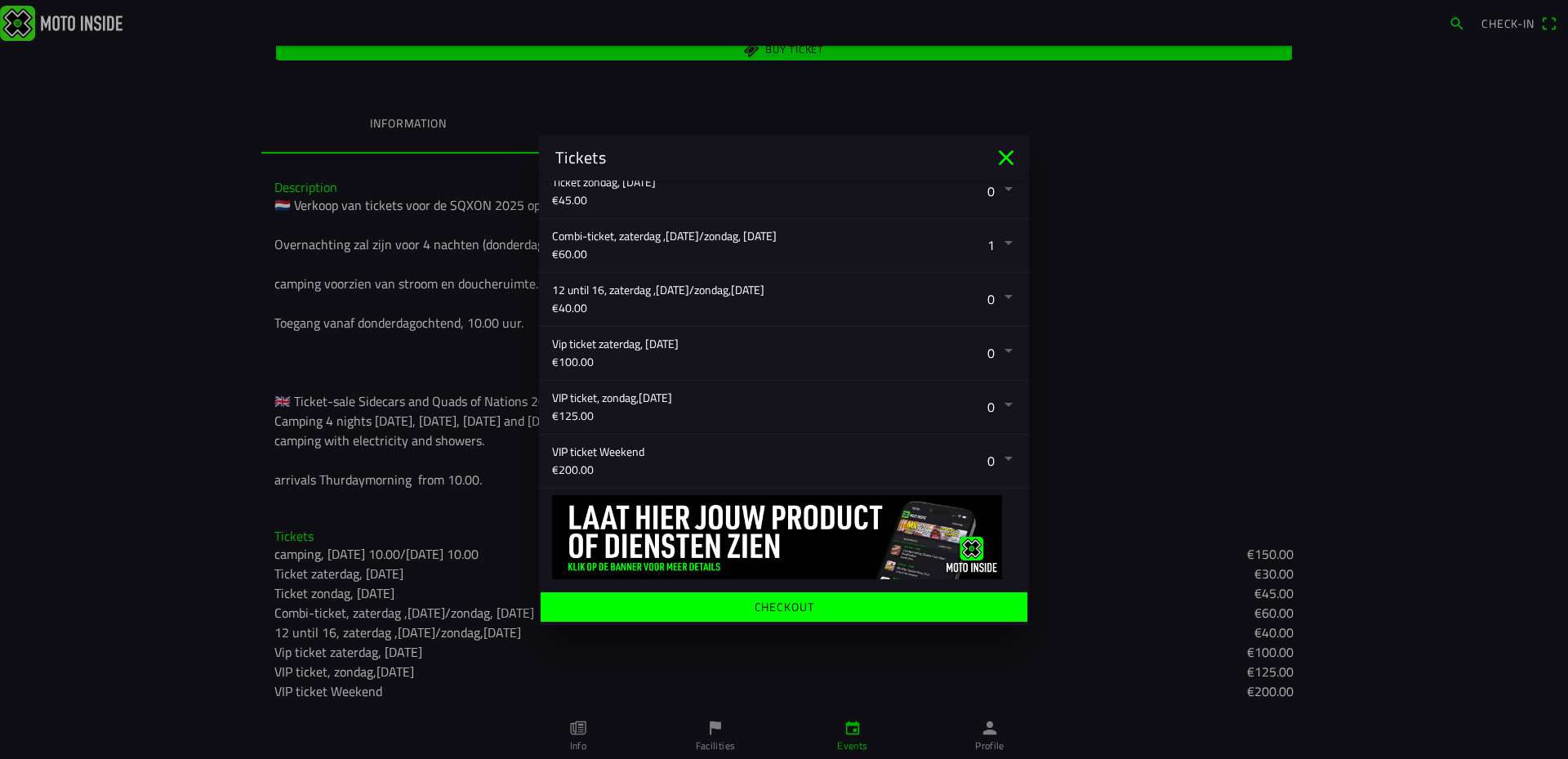
click at [1005, 157] on icon "close" at bounding box center [1006, 156] width 15 height 15
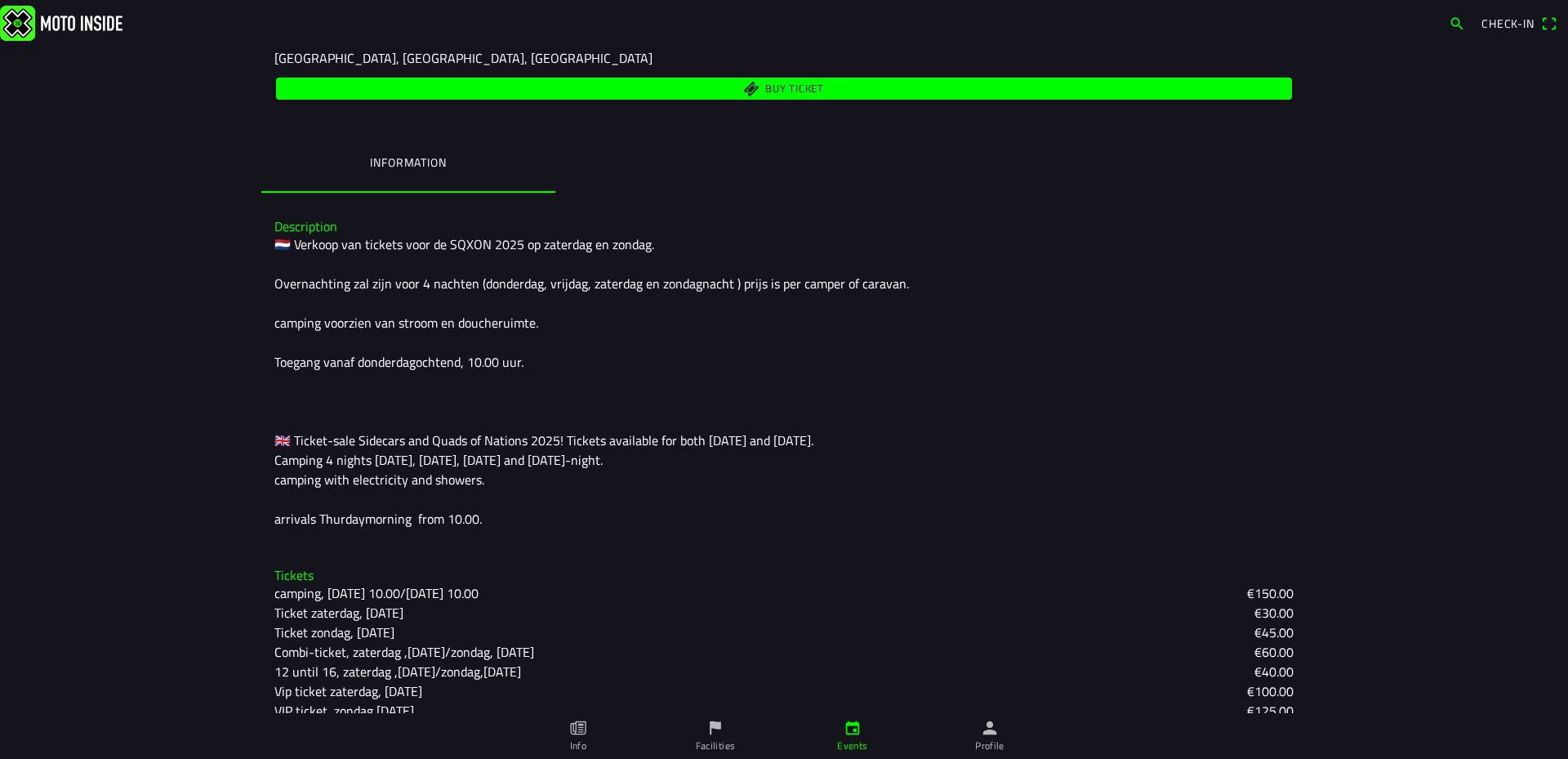
scroll to position [346, 0]
